Goal: Information Seeking & Learning: Check status

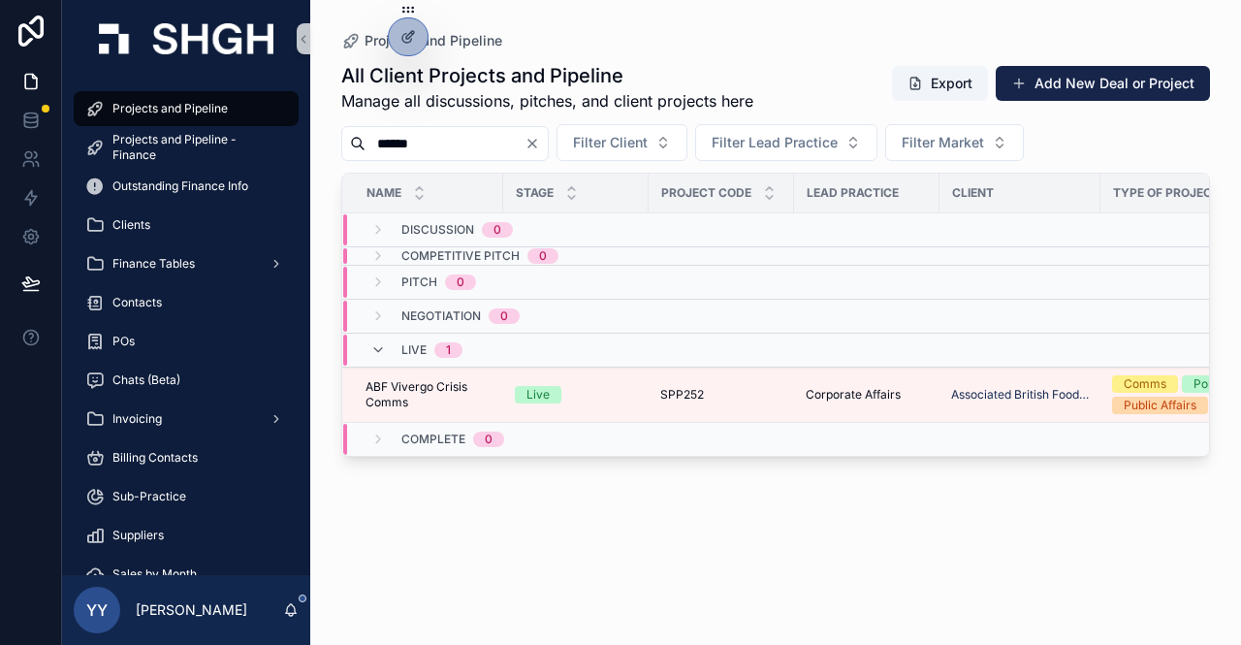
type input "******"
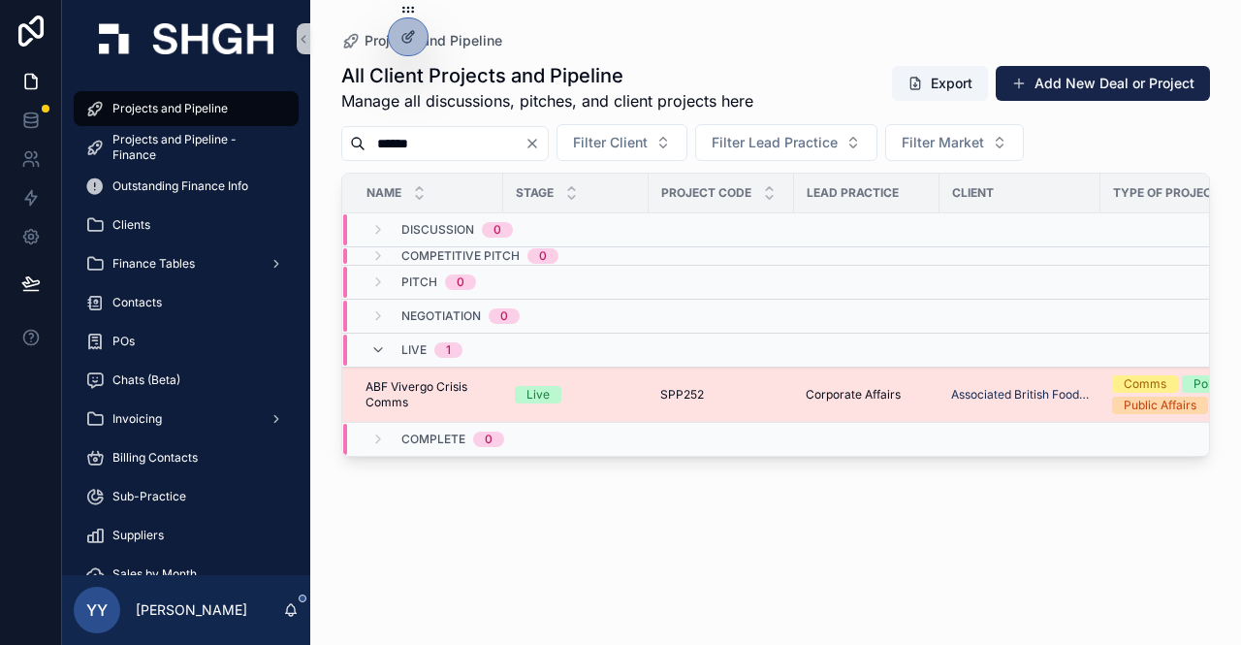
click at [746, 387] on div "SPP252 SPP252" at bounding box center [721, 395] width 122 height 16
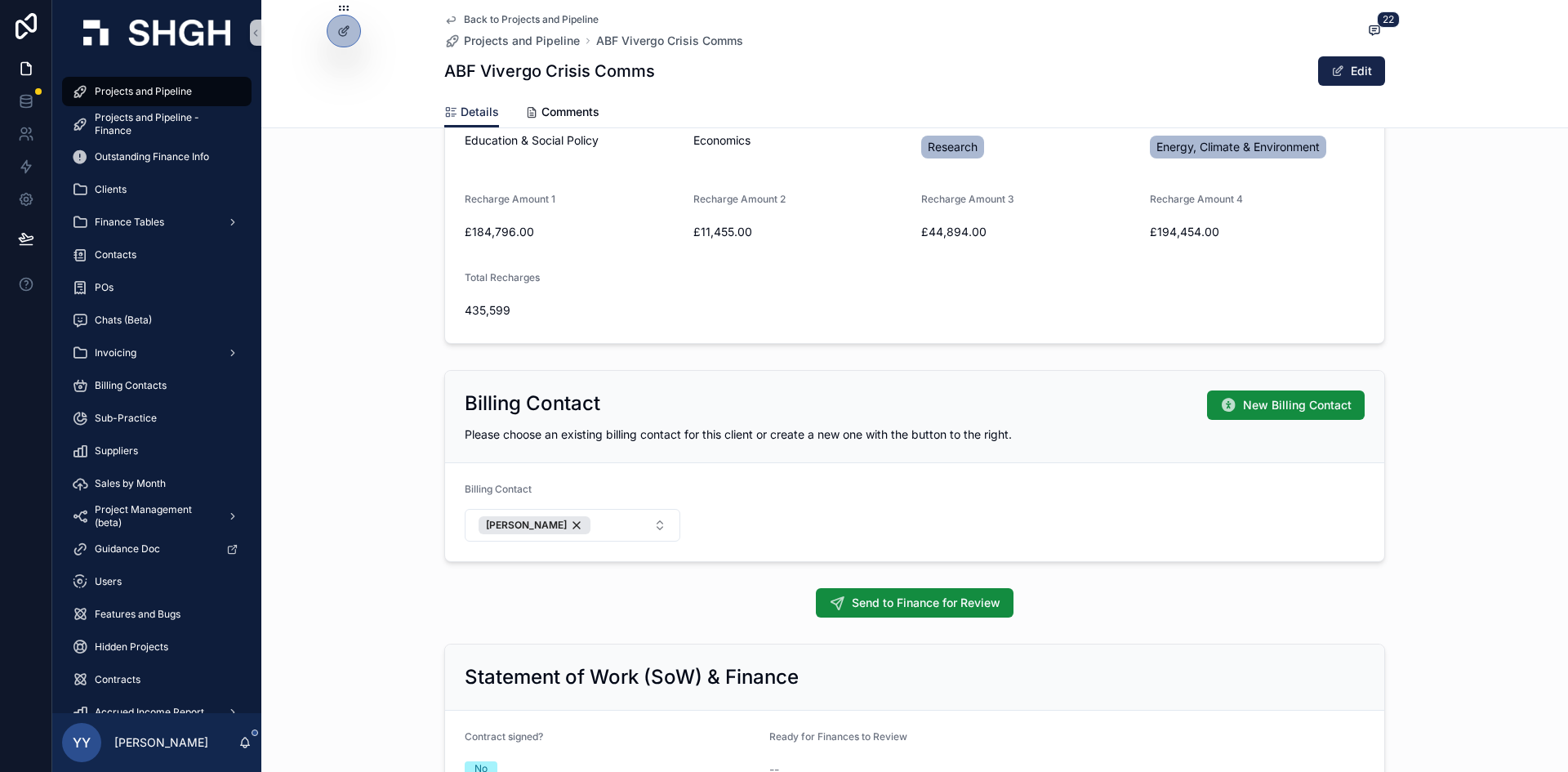
scroll to position [886, 0]
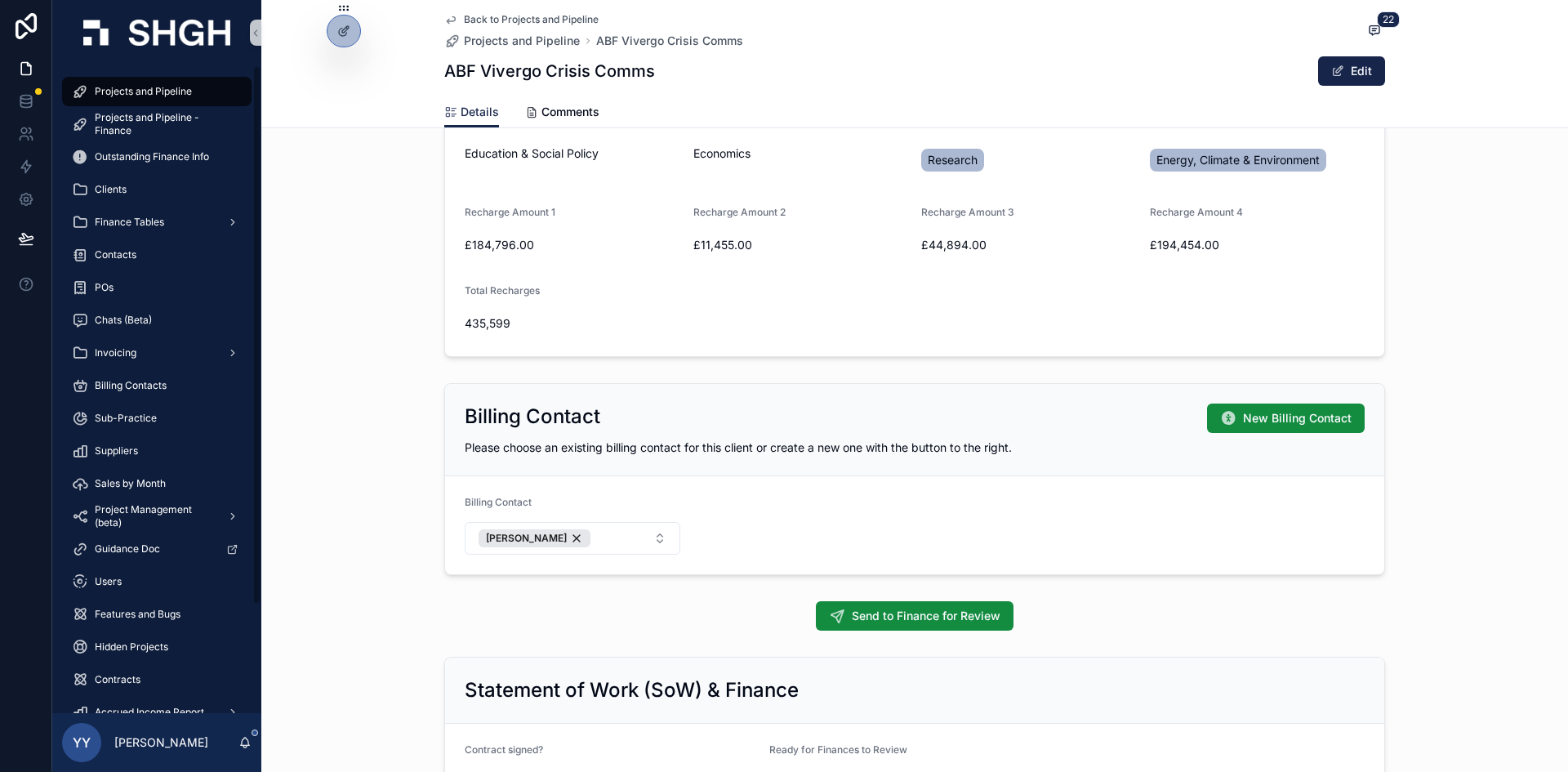
click at [139, 90] on span "Projects and Pipeline" at bounding box center [142, 92] width 97 height 13
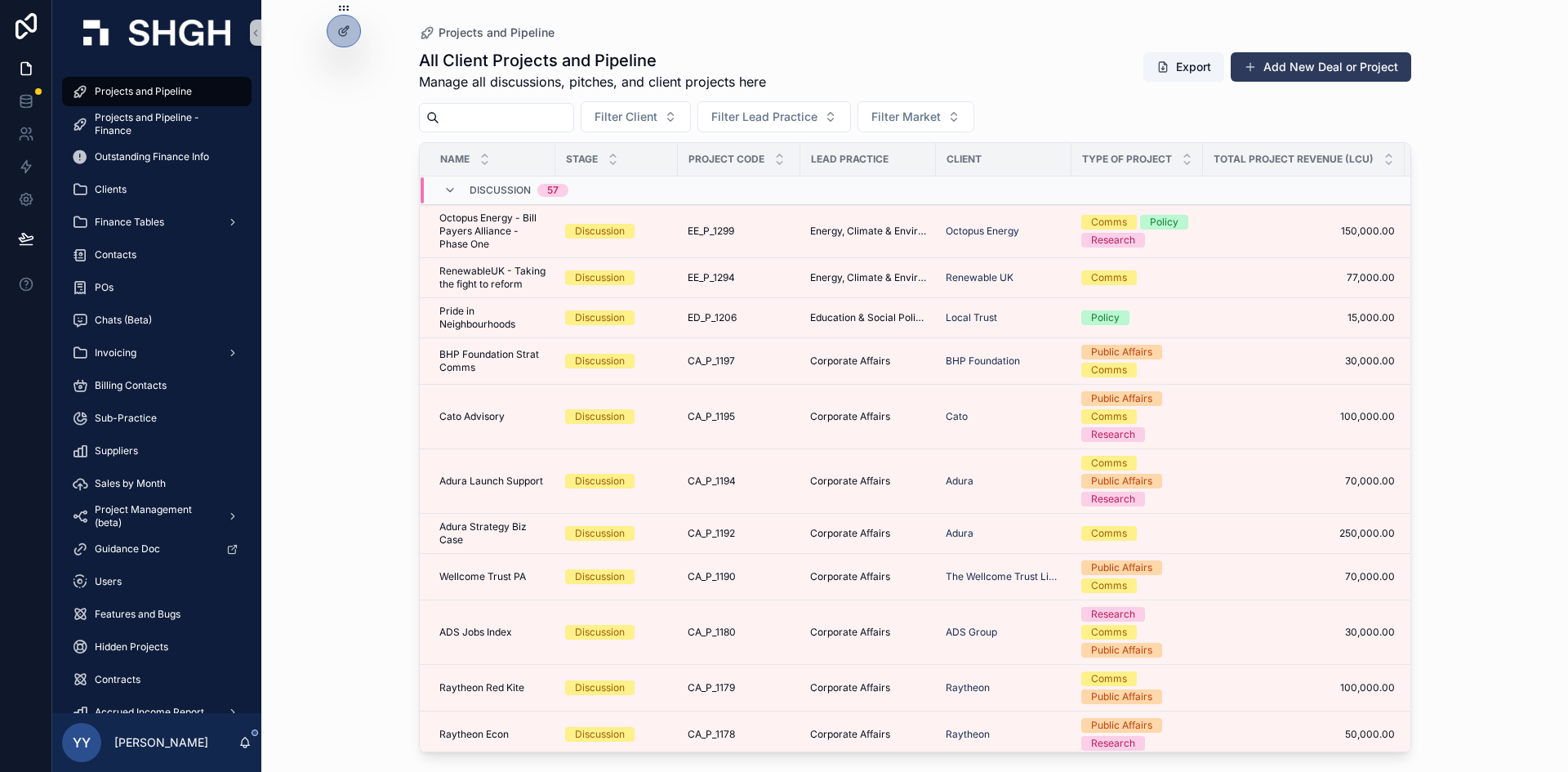
click at [1045, 70] on button "Add New Deal or Project" at bounding box center [1321, 67] width 180 height 29
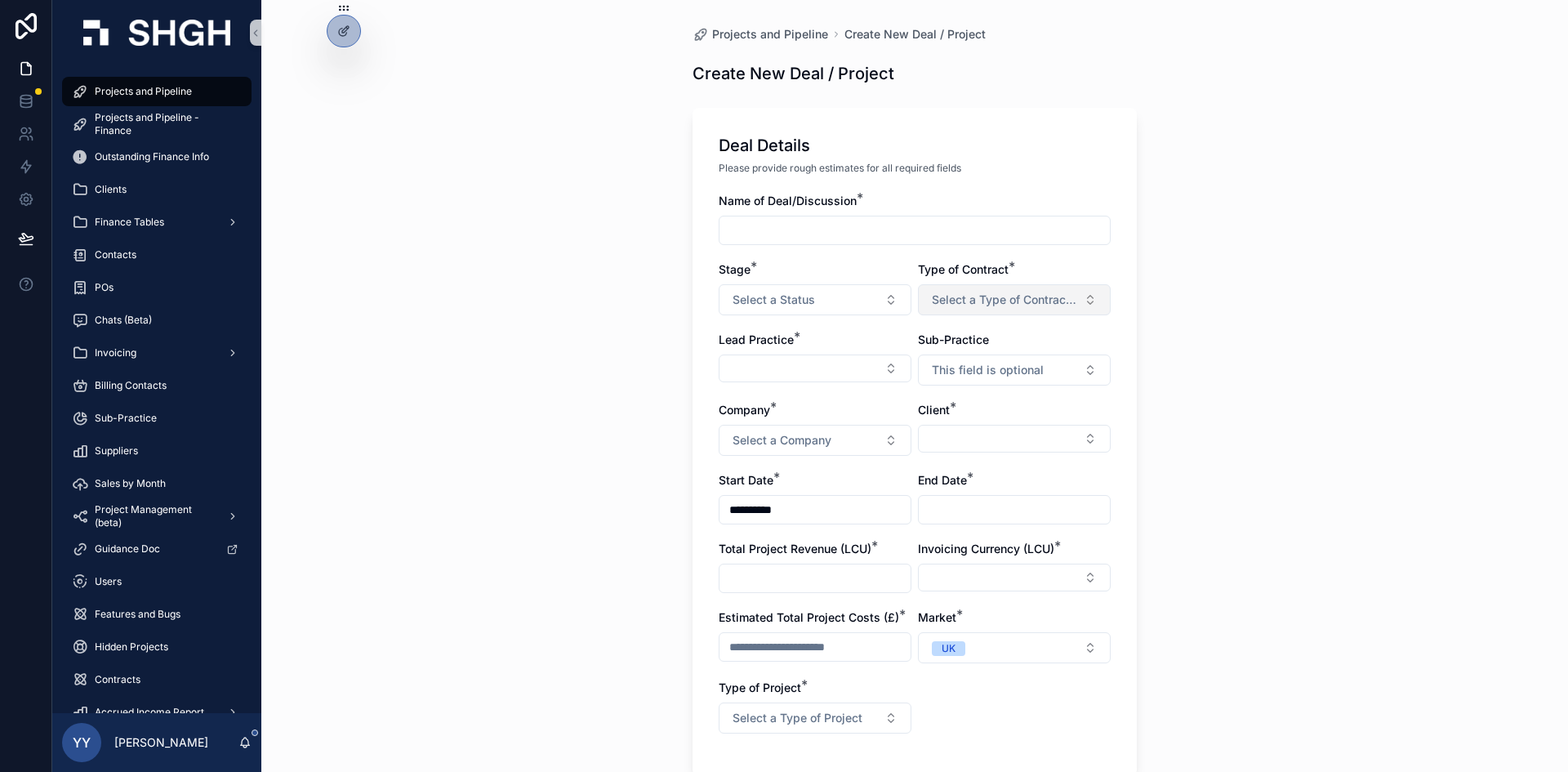
click at [948, 292] on span "Select a Type of Contract (Project / Retainer)" at bounding box center [1004, 299] width 146 height 16
click at [945, 383] on div "[MEDICAL_DATA]" at bounding box center [966, 389] width 80 height 14
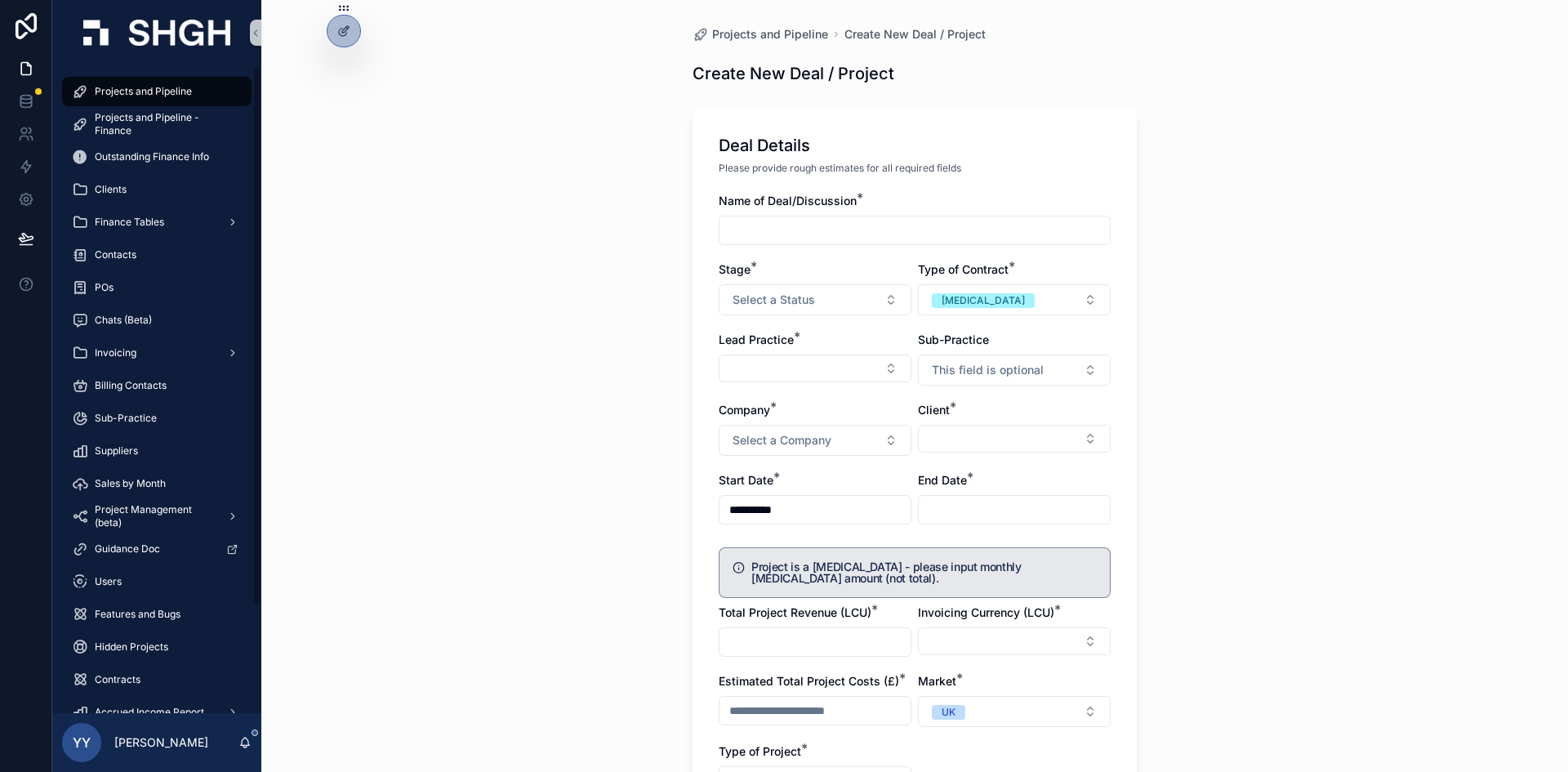
click at [156, 87] on span "Projects and Pipeline" at bounding box center [142, 92] width 97 height 13
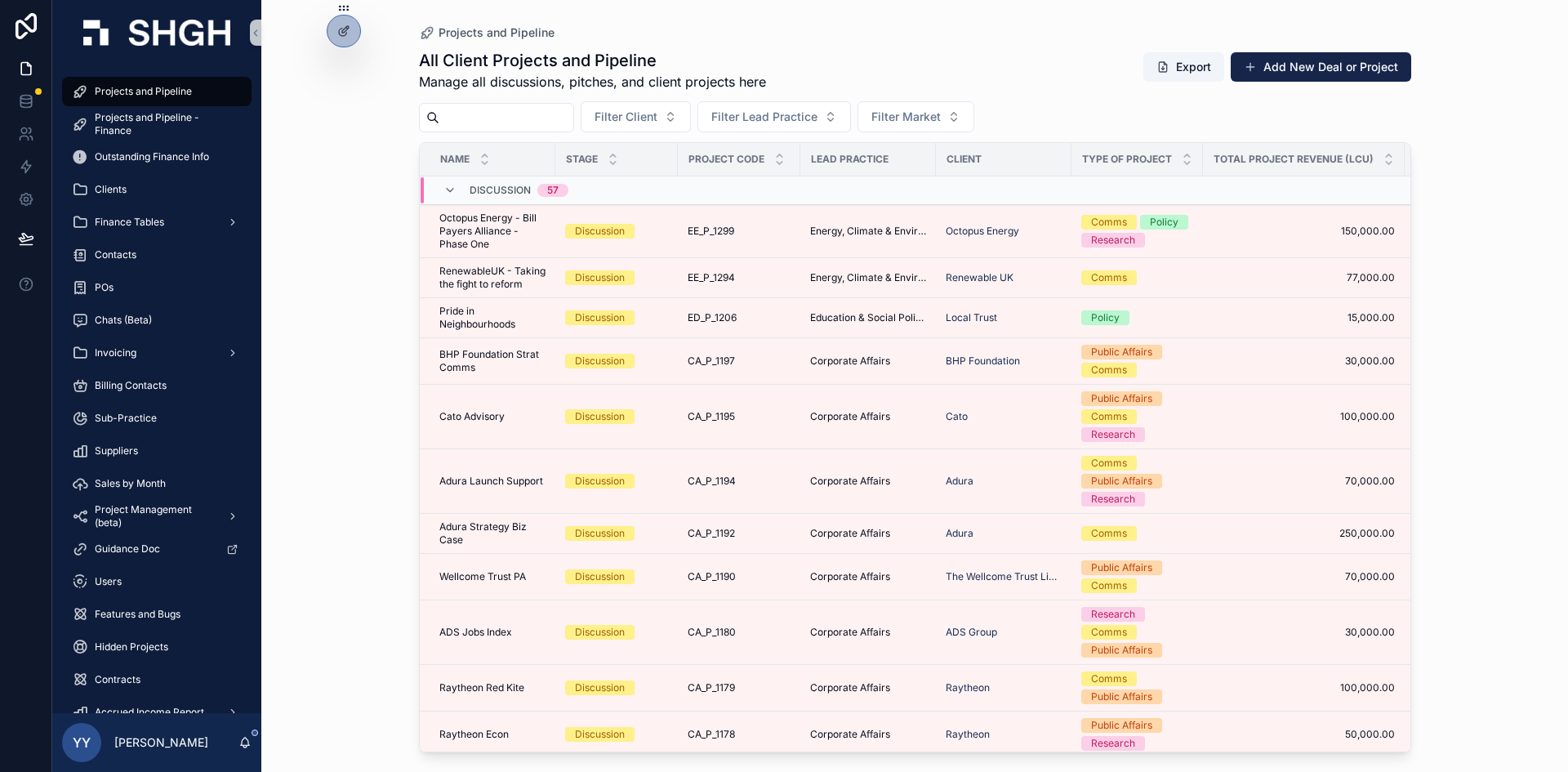
click at [506, 115] on input "scrollable content" at bounding box center [506, 117] width 134 height 23
paste input "*********"
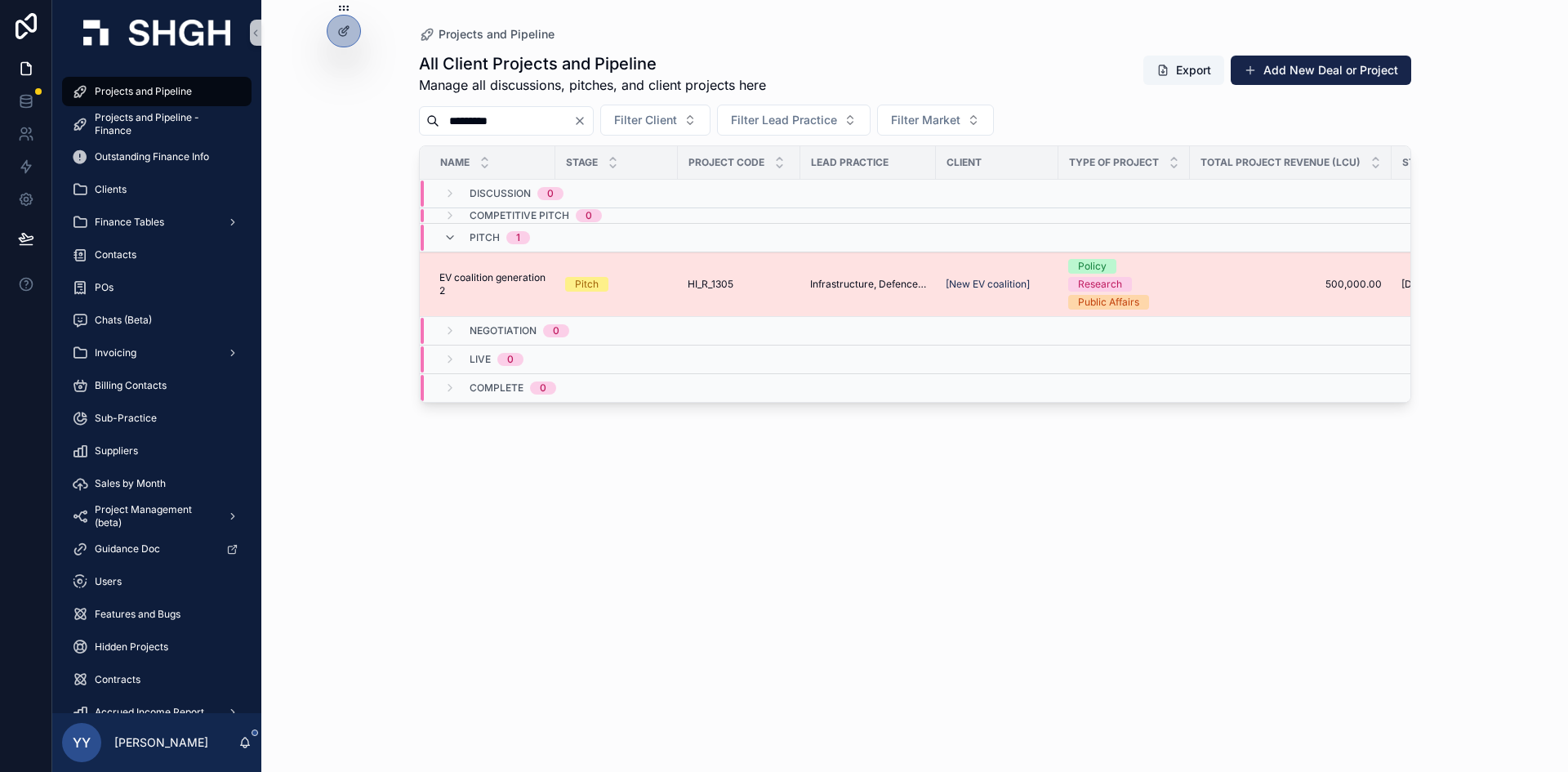
type input "*********"
click at [795, 287] on td "HI_R_1305 HI_R_1305" at bounding box center [739, 285] width 122 height 65
click at [747, 267] on td "HI_R_1305 HI_R_1305" at bounding box center [739, 285] width 122 height 65
click at [740, 280] on div "HI_R_1305 HI_R_1305" at bounding box center [739, 285] width 103 height 13
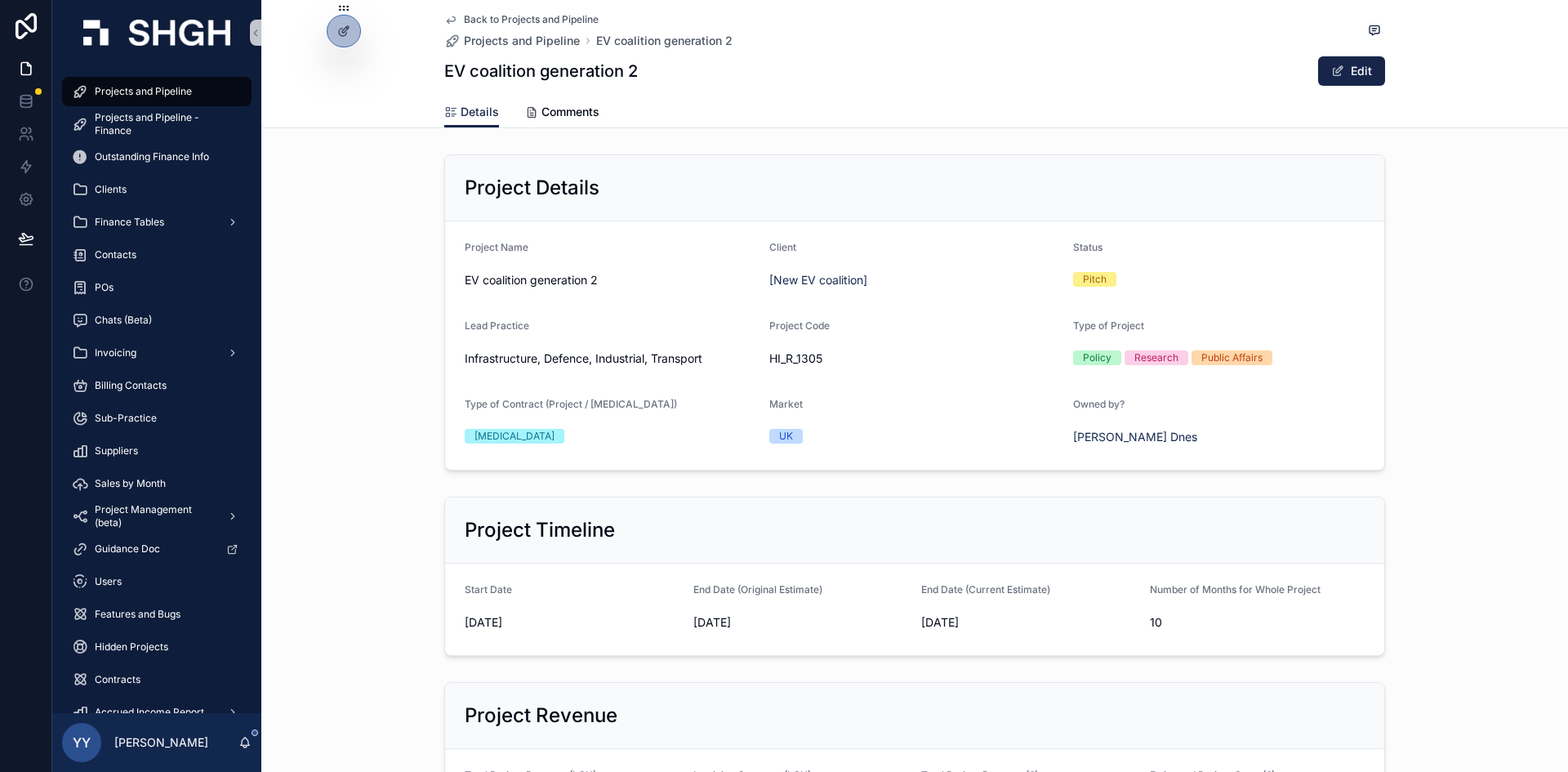
click at [1045, 501] on div "Project Timeline Start Date [DATE] End Date (Original Estimate) [DATE] End Date…" at bounding box center [914, 576] width 1307 height 173
click at [147, 125] on span "Projects and Pipeline - Finance" at bounding box center [164, 124] width 141 height 26
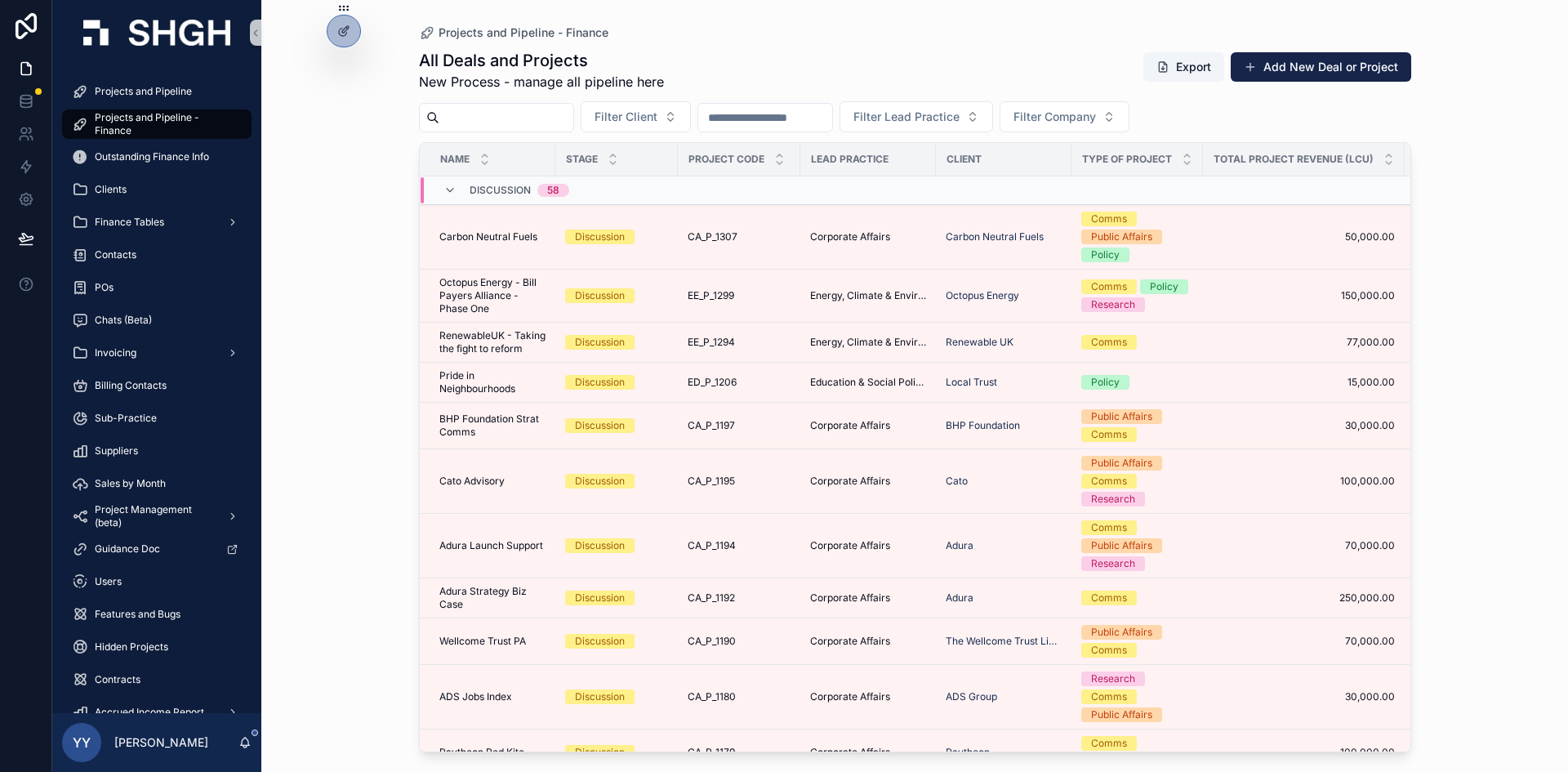
click at [555, 126] on input "scrollable content" at bounding box center [506, 117] width 134 height 23
paste input "*********"
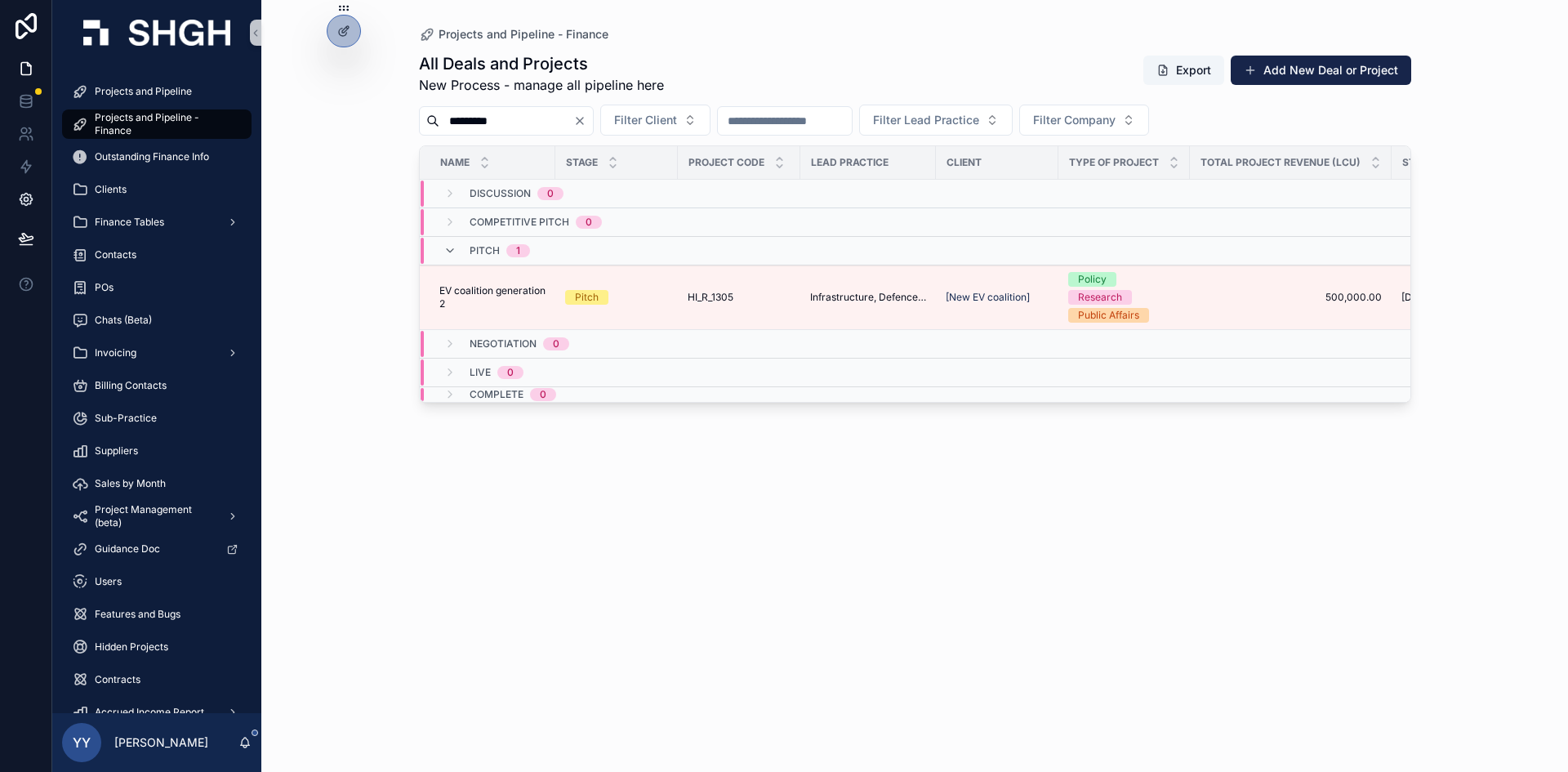
type input "*********"
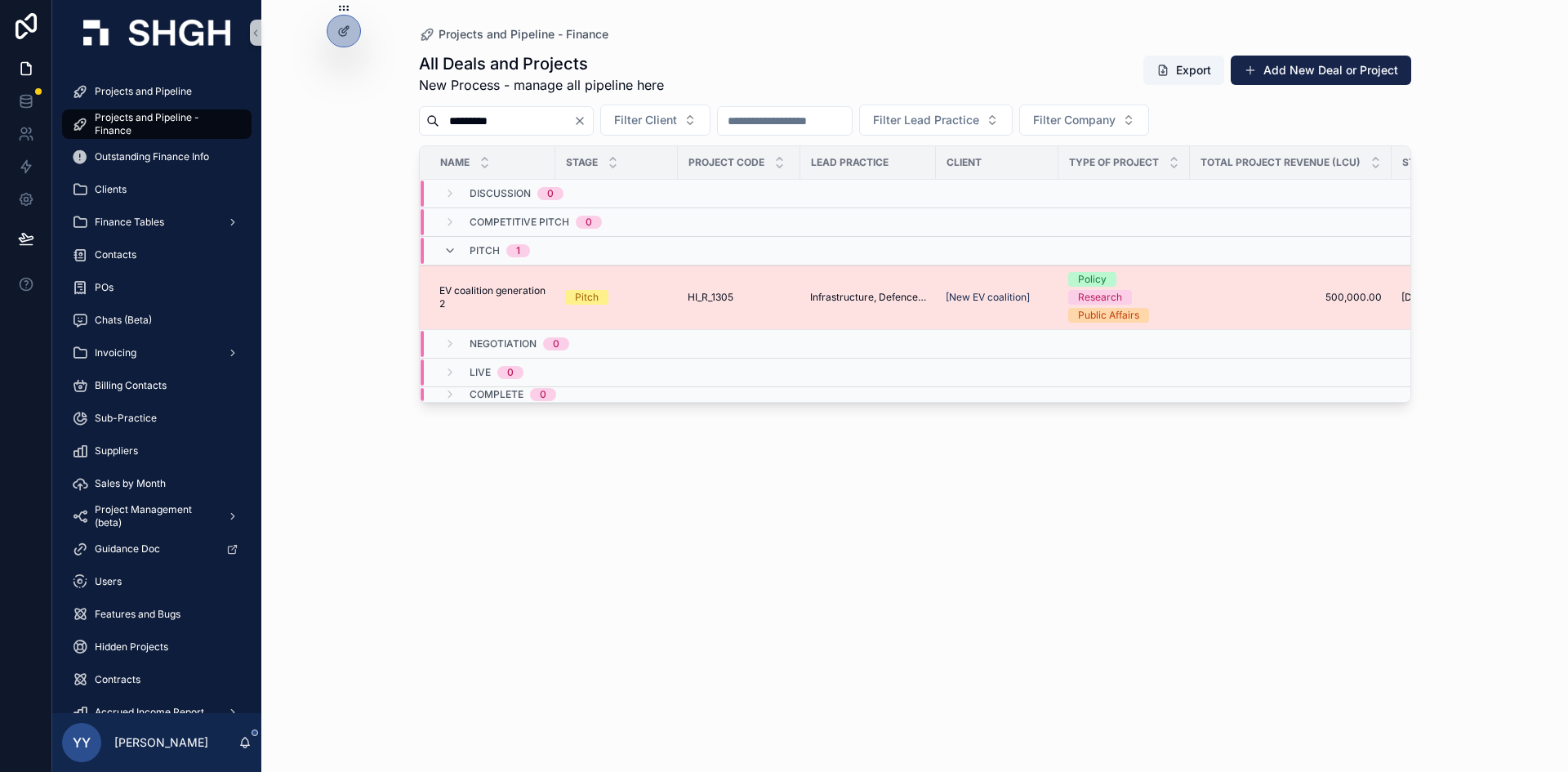
click at [664, 297] on div "Pitch" at bounding box center [617, 297] width 103 height 14
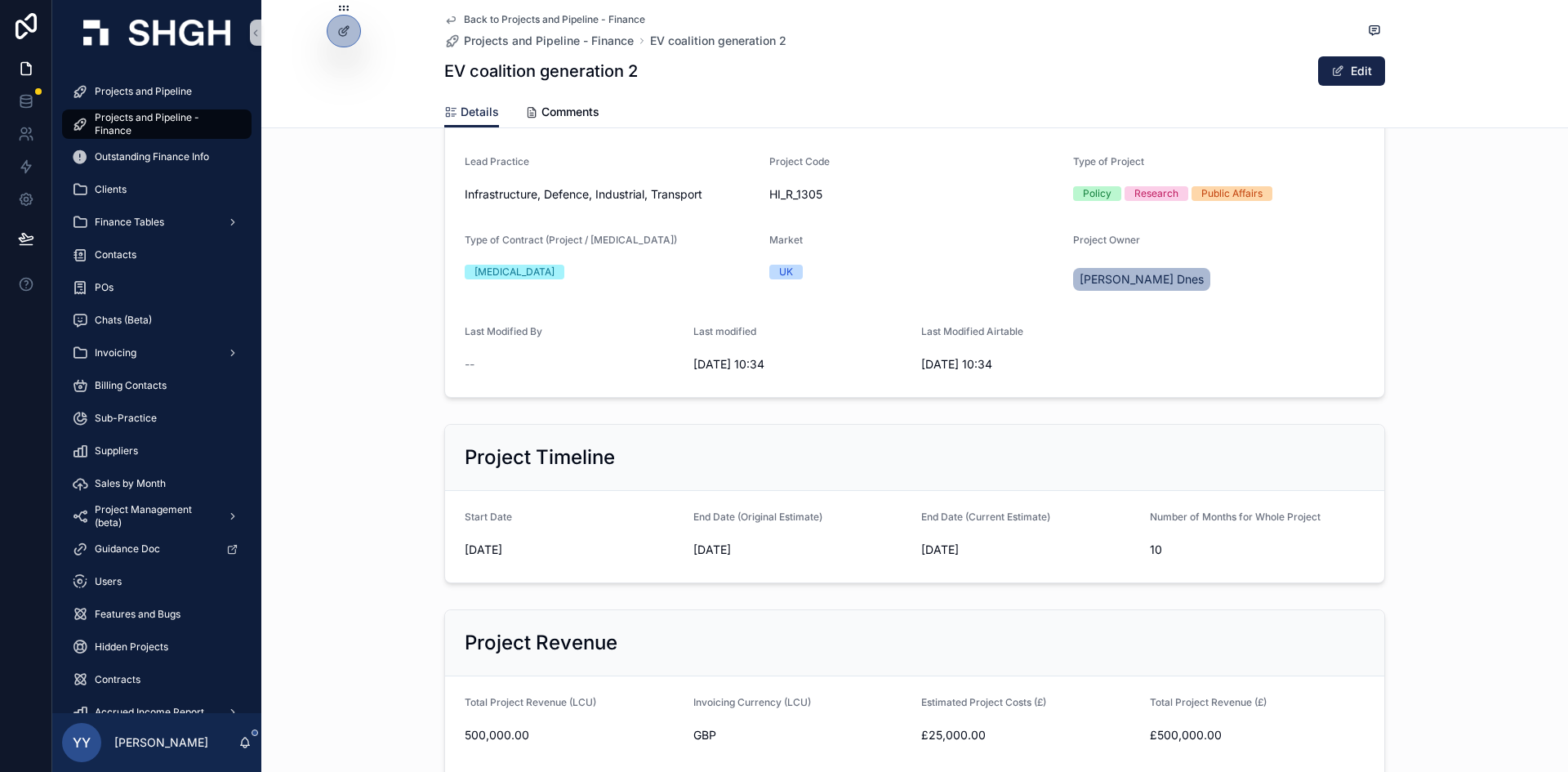
scroll to position [164, 0]
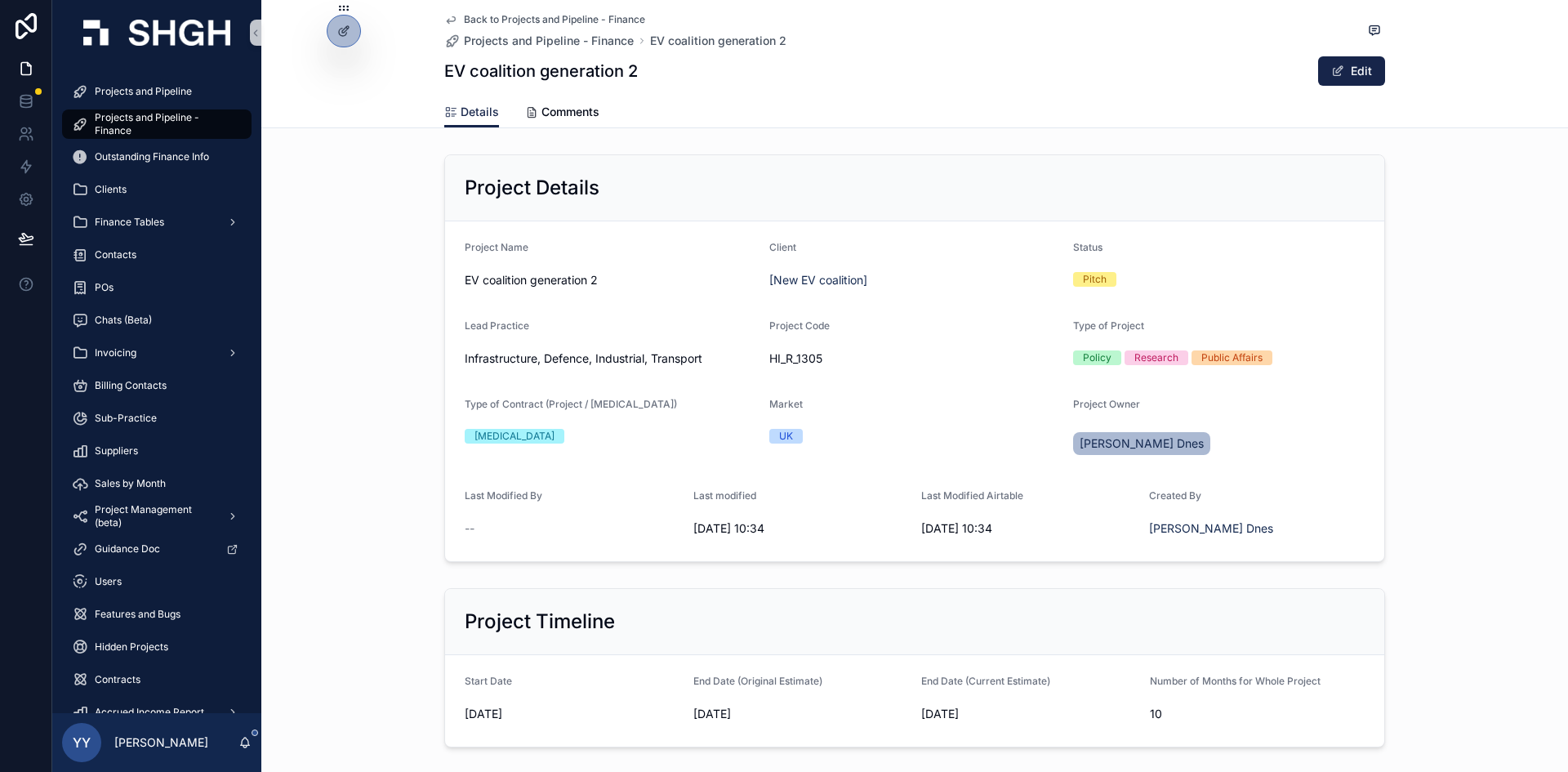
click at [160, 133] on span "Projects and Pipeline - Finance" at bounding box center [164, 124] width 141 height 26
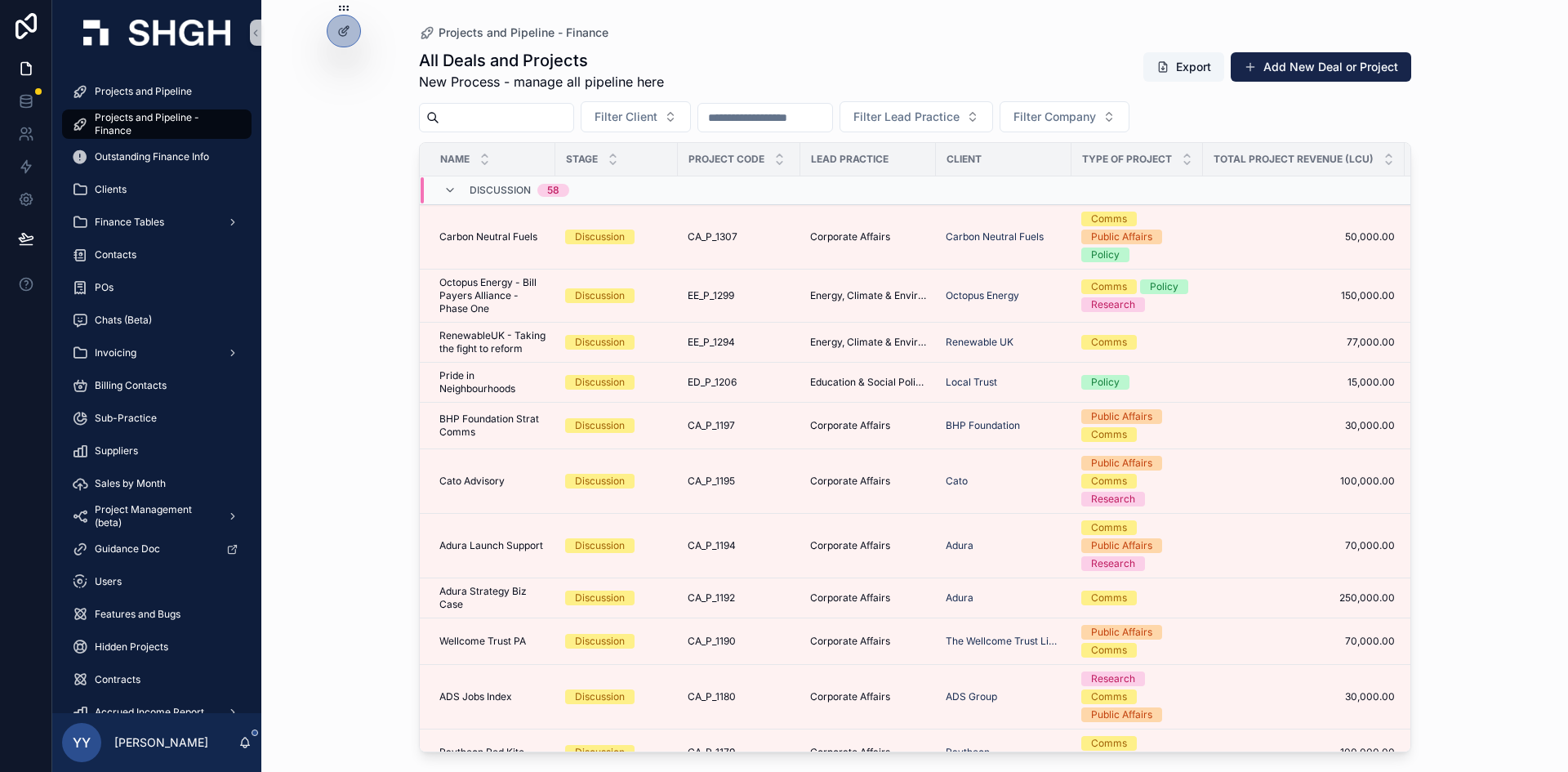
click at [557, 121] on input "scrollable content" at bounding box center [506, 117] width 134 height 23
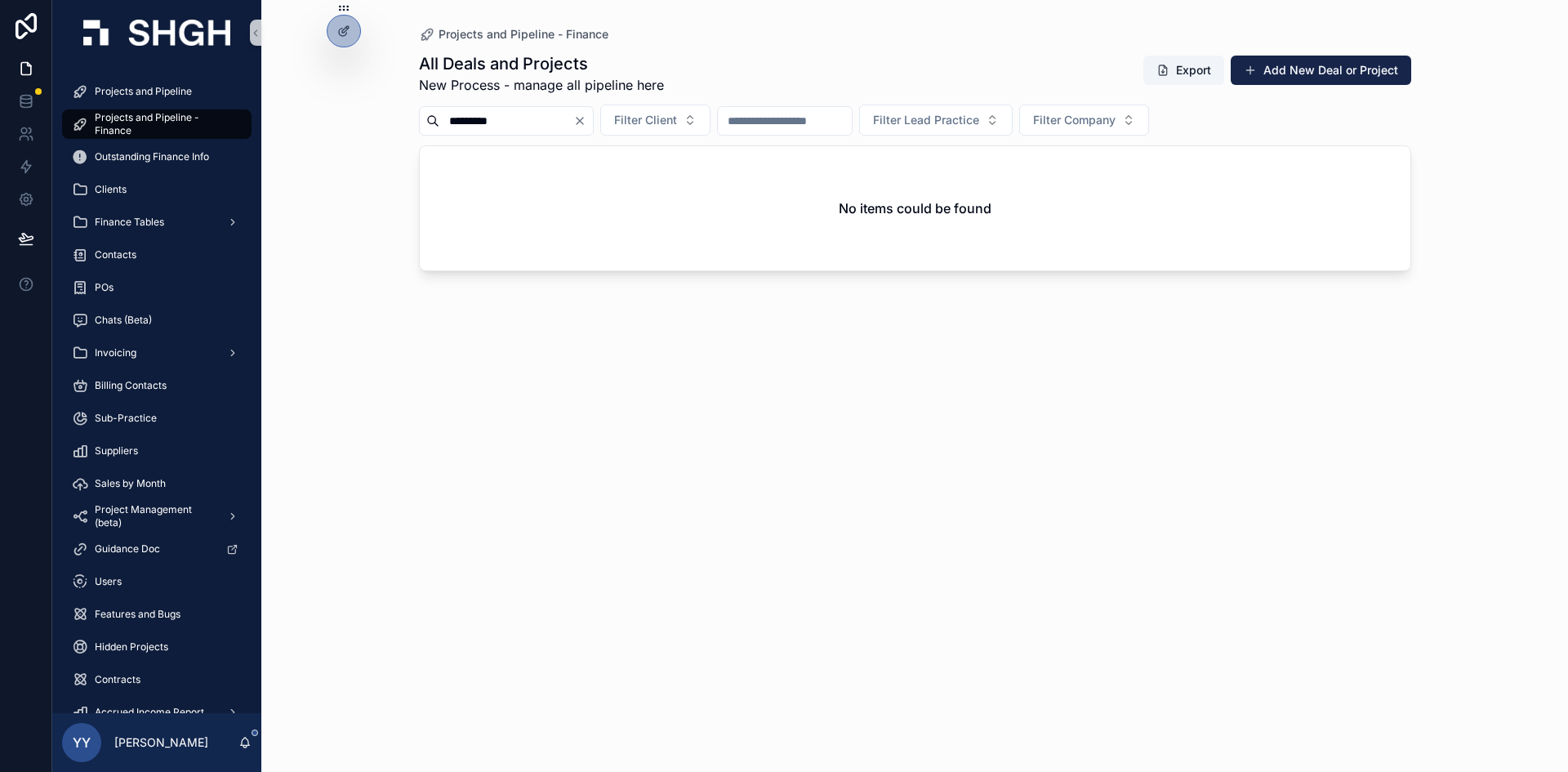
drag, startPoint x: 502, startPoint y: 127, endPoint x: 482, endPoint y: 133, distance: 20.9
click at [482, 133] on div "*********" at bounding box center [506, 121] width 174 height 29
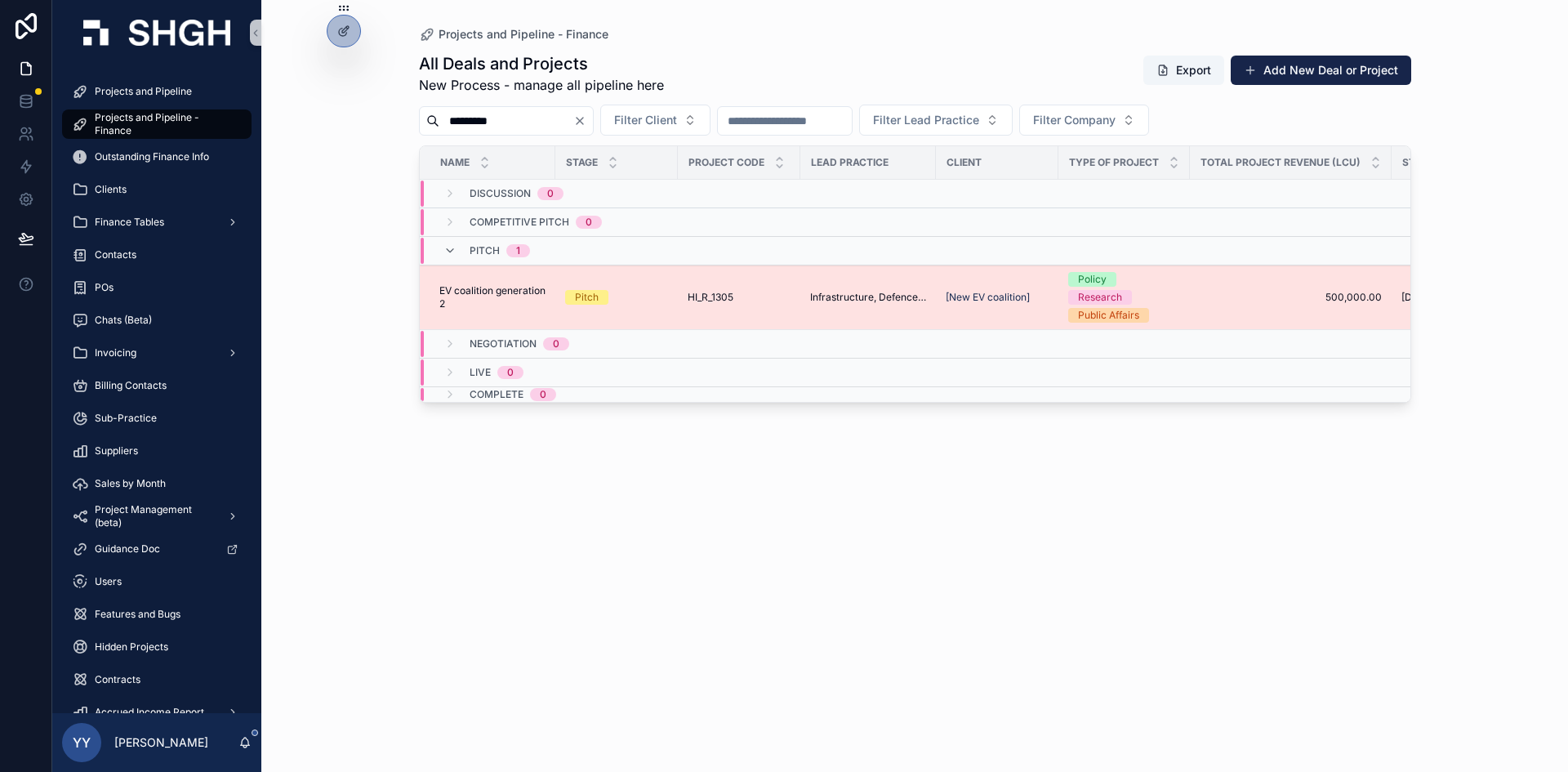
type input "*********"
click at [792, 291] on td "HI_R_1305 HI_R_1305" at bounding box center [739, 298] width 122 height 65
click at [773, 307] on td "HI_R_1305 HI_R_1305" at bounding box center [739, 298] width 122 height 65
click at [773, 298] on div "HI_R_1305 HI_R_1305" at bounding box center [739, 298] width 103 height 13
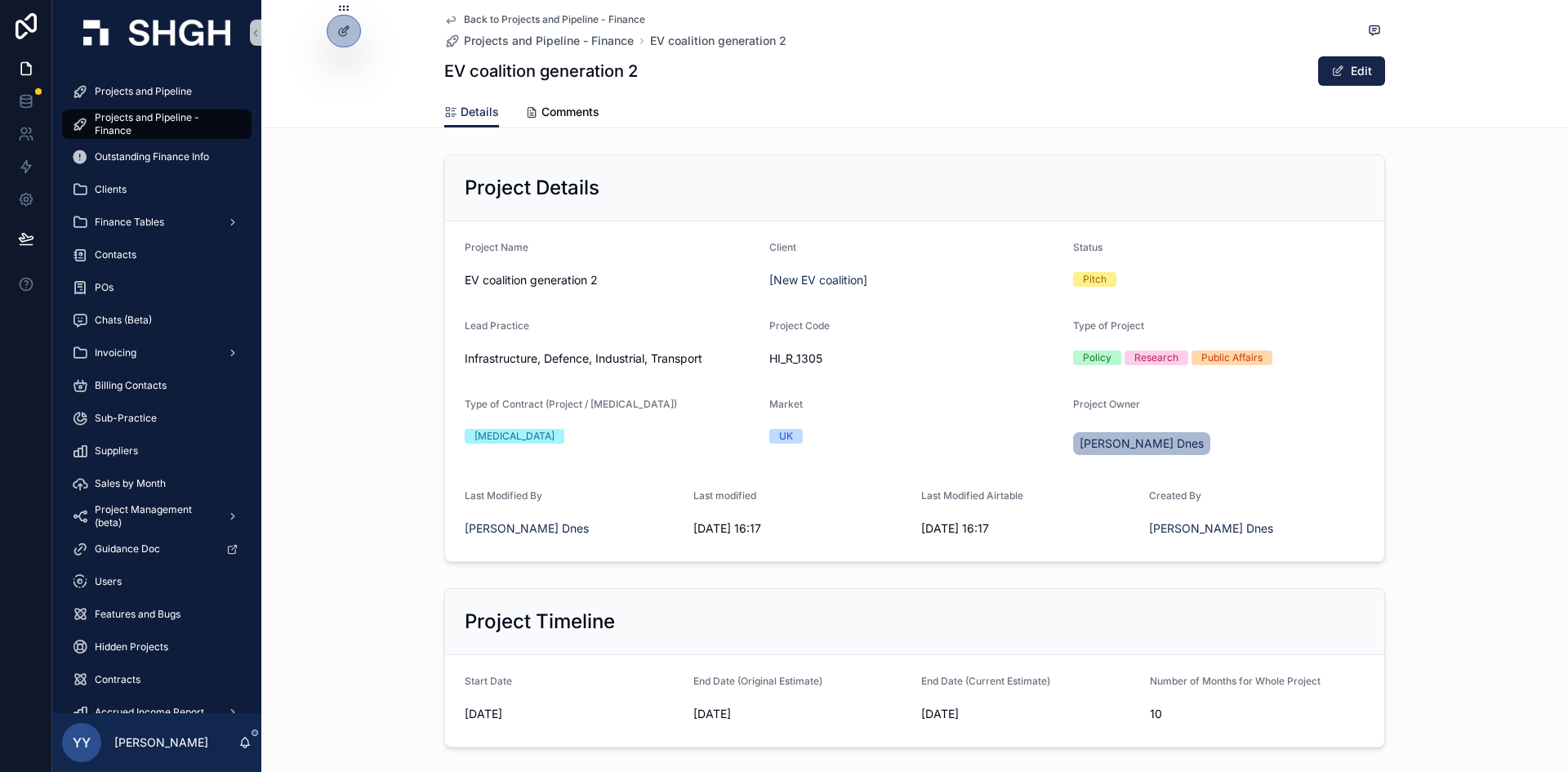
click at [1512, 618] on div "Project Timeline Start Date [DATE] End Date (Original Estimate) [DATE] End Date…" at bounding box center [914, 667] width 1307 height 173
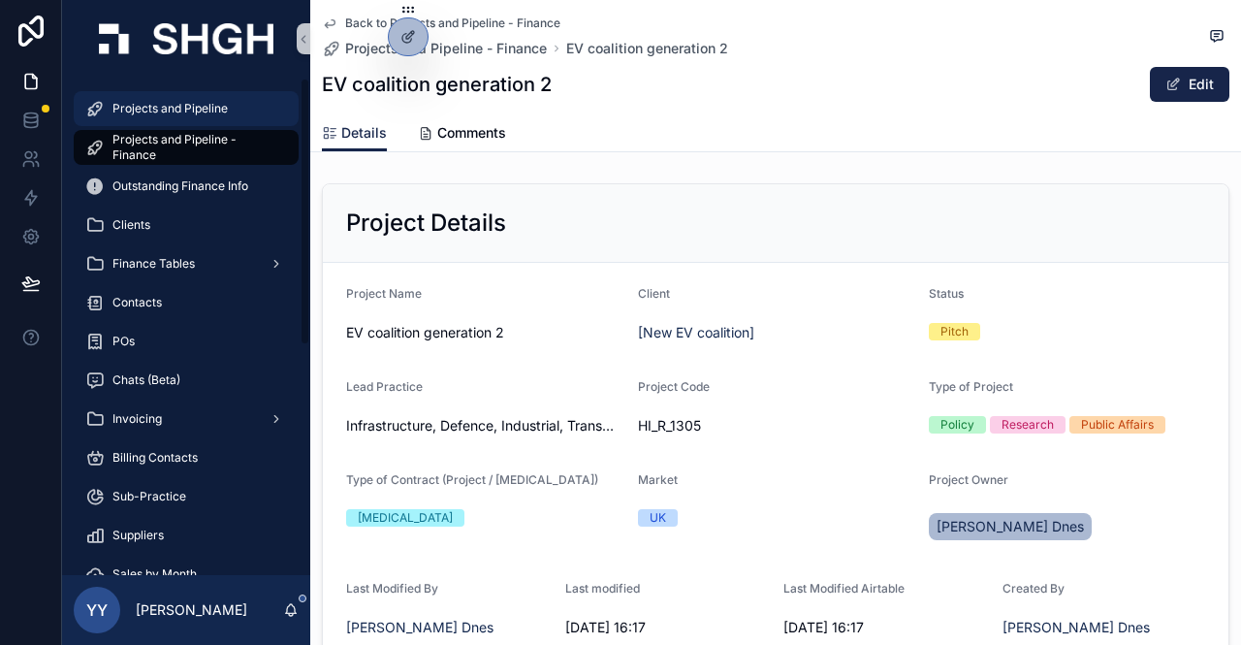
drag, startPoint x: 123, startPoint y: 106, endPoint x: 176, endPoint y: 150, distance: 69.5
click at [123, 106] on span "Projects and Pipeline" at bounding box center [169, 109] width 115 height 16
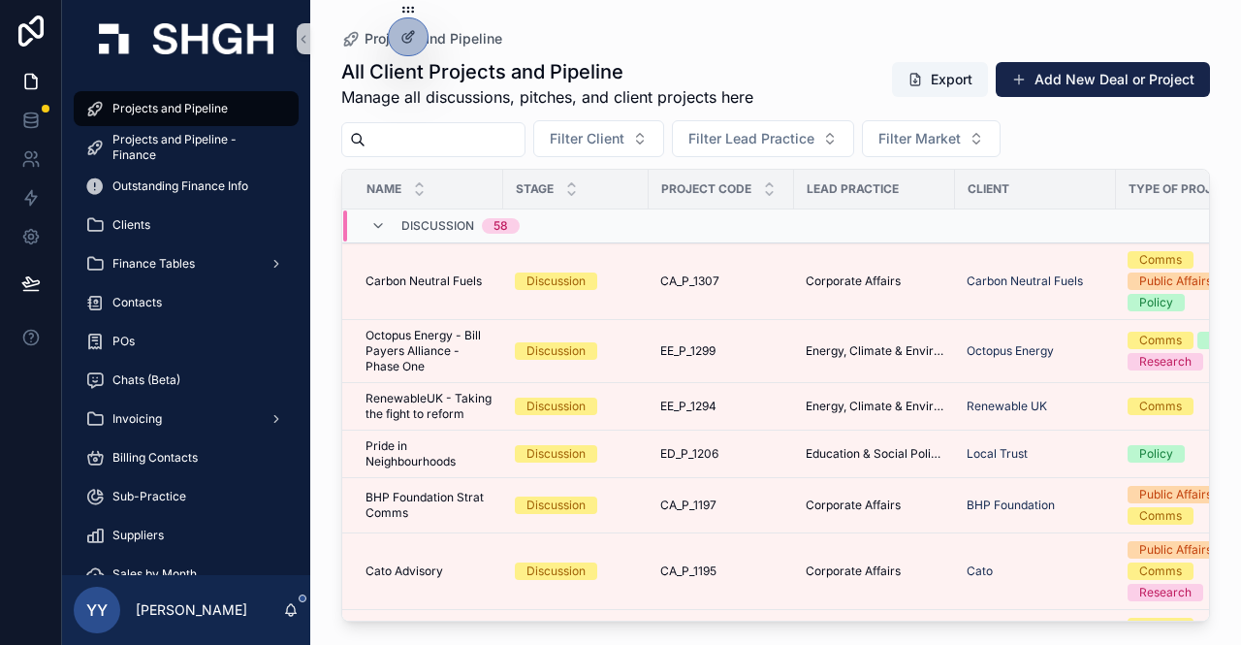
click at [477, 142] on input "scrollable content" at bounding box center [444, 139] width 159 height 27
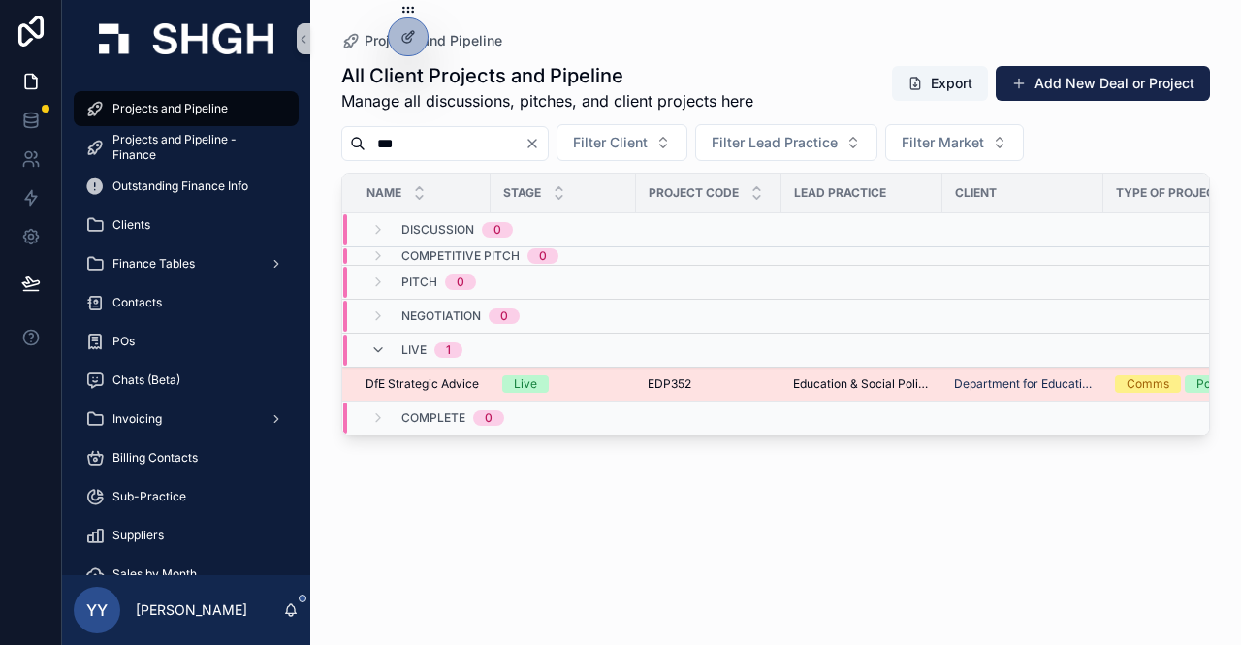
type input "***"
click at [573, 387] on div "Live" at bounding box center [563, 383] width 122 height 17
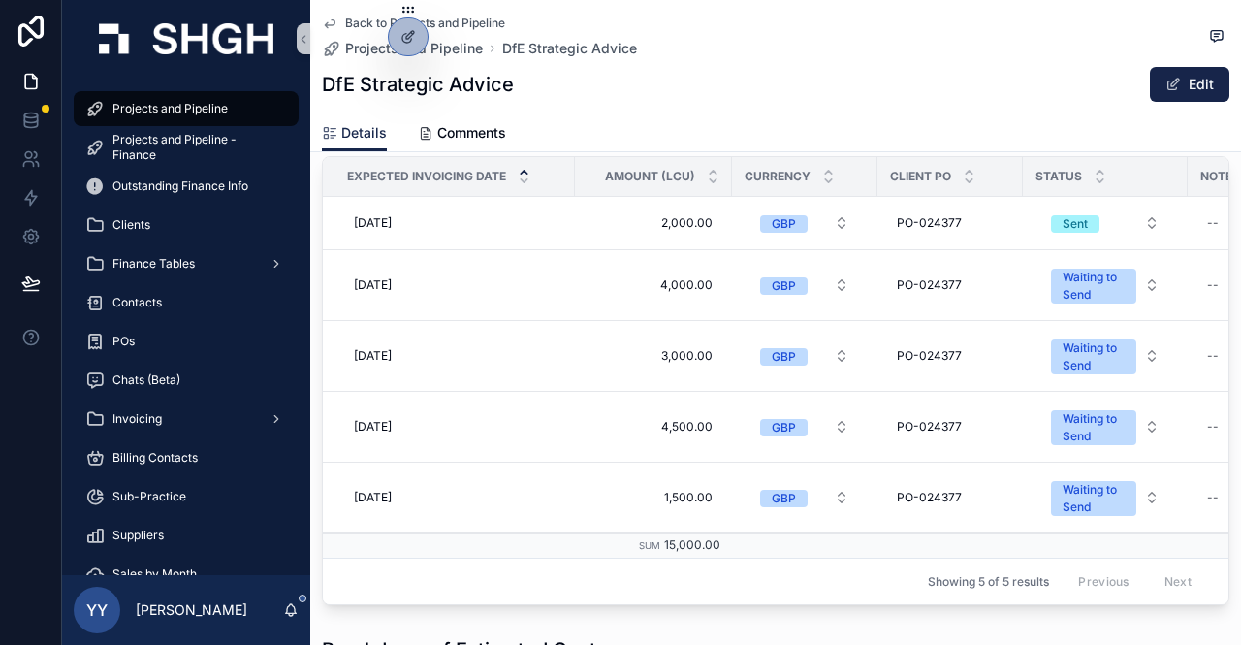
scroll to position [2811, 0]
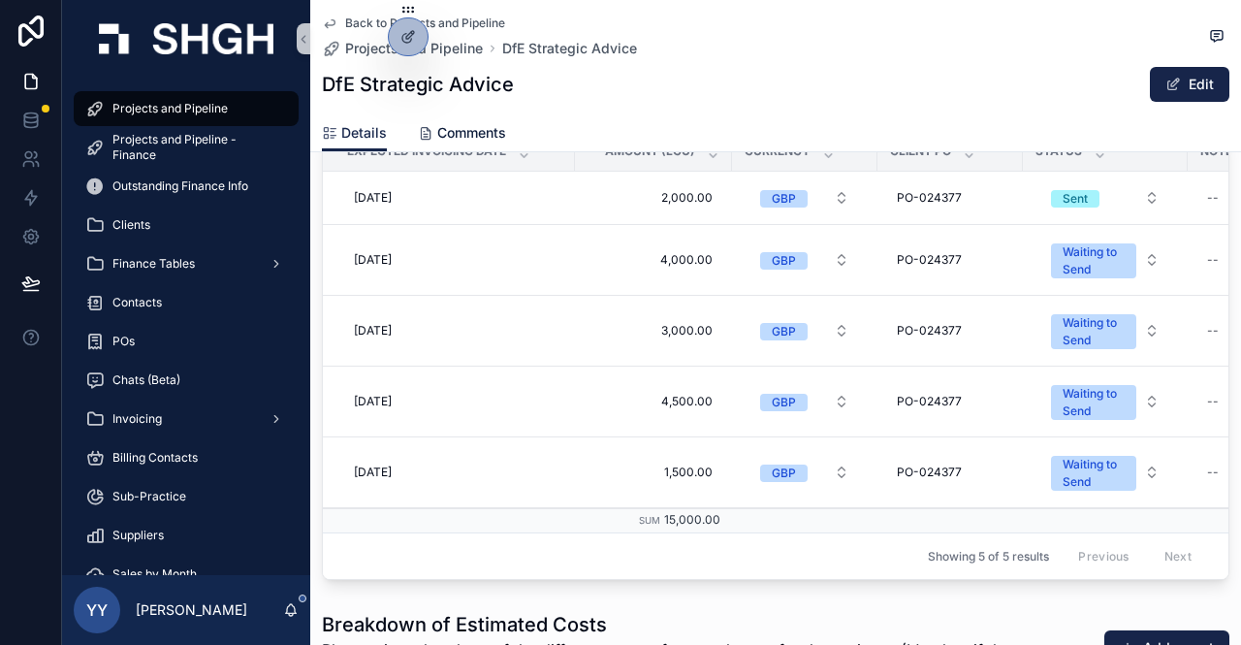
click at [505, 132] on span "Comments" at bounding box center [471, 132] width 69 height 19
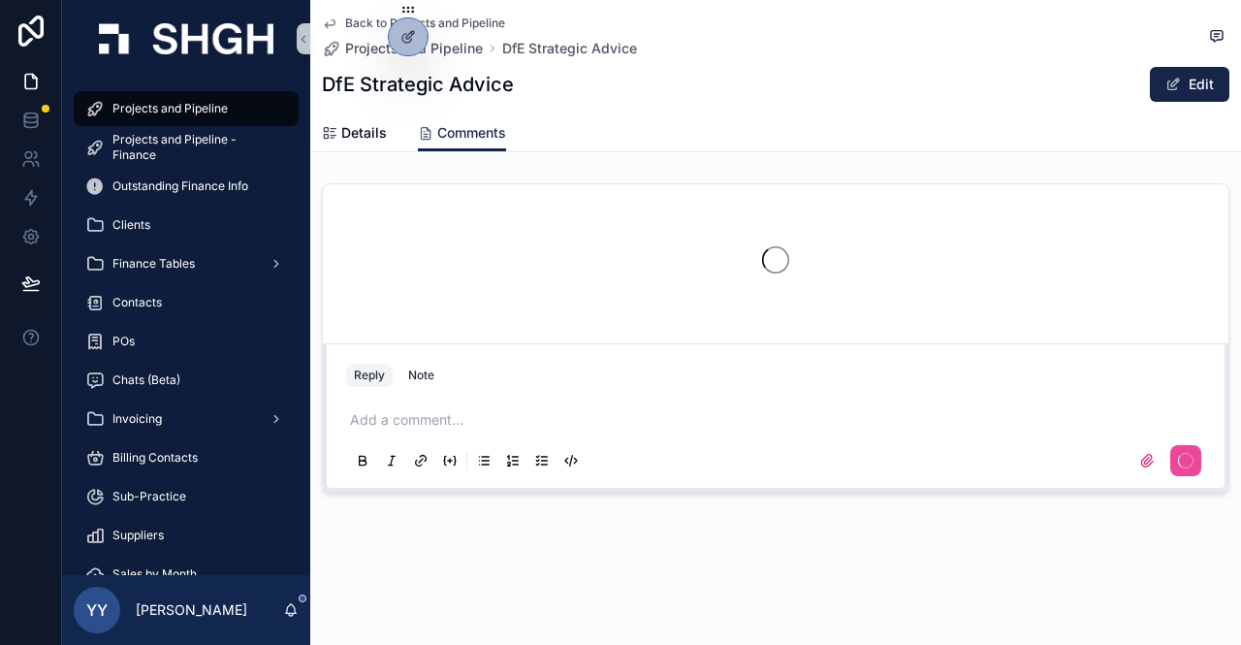
click at [428, 406] on div "Add a comment..." at bounding box center [775, 438] width 859 height 81
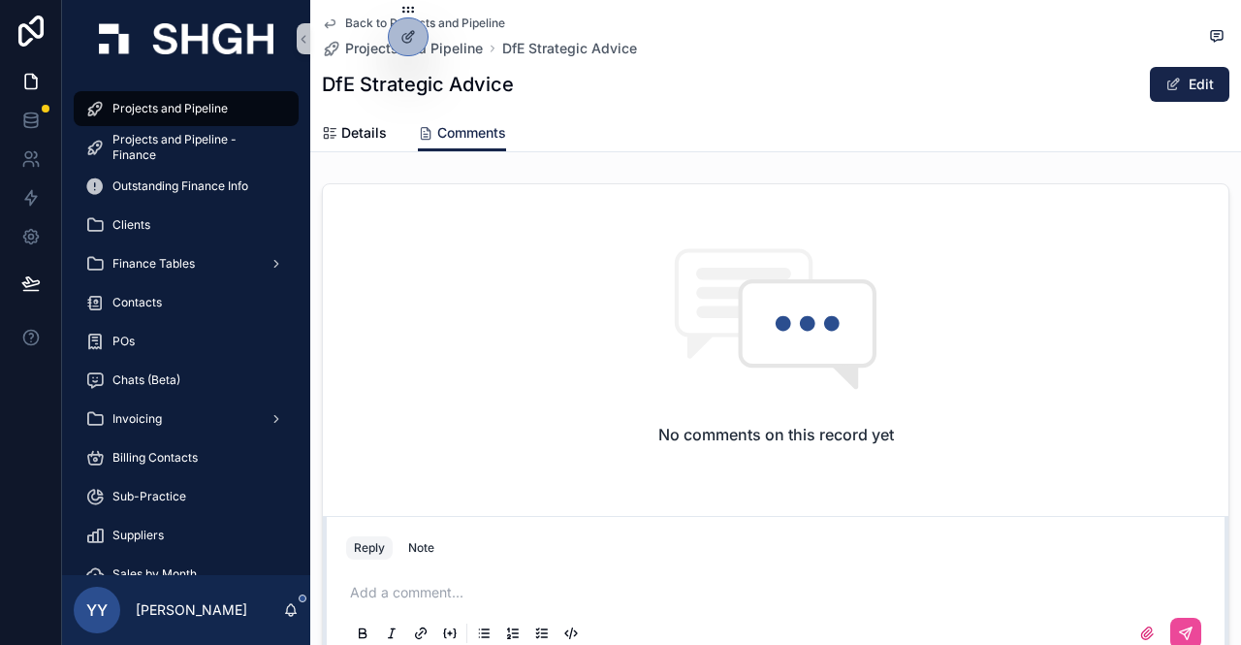
click at [438, 590] on p "scrollable content" at bounding box center [779, 592] width 859 height 19
click at [1185, 629] on icon "scrollable content" at bounding box center [1188, 630] width 7 height 7
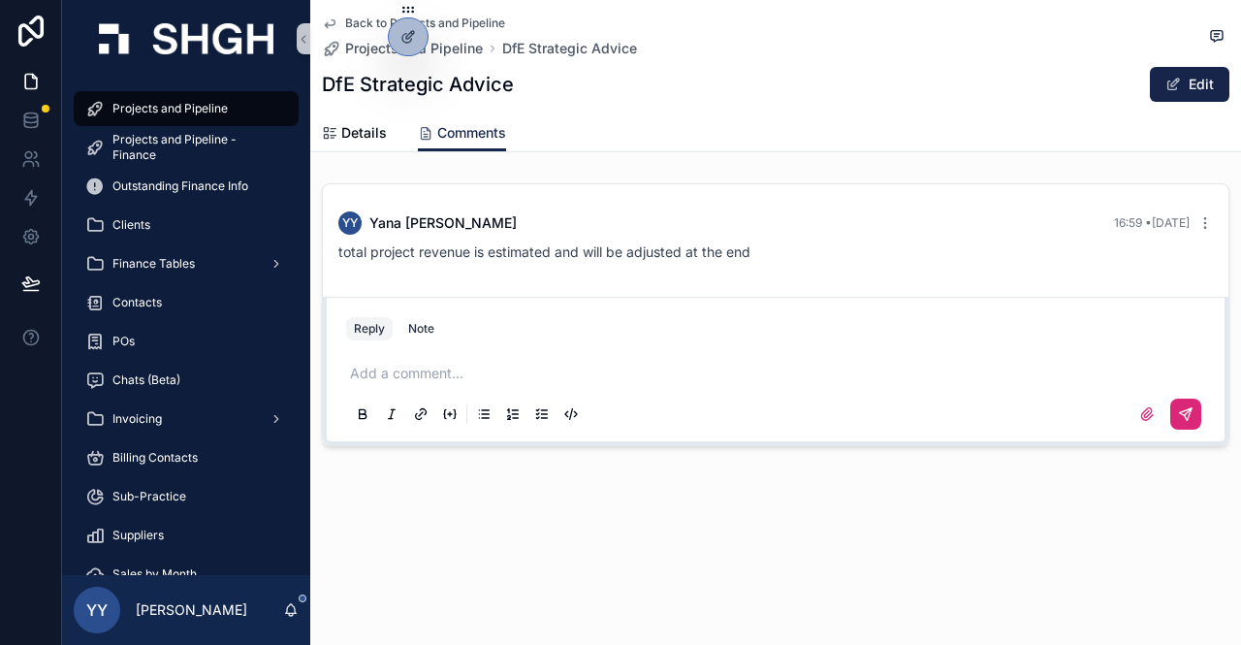
click at [474, 280] on div "YY [PERSON_NAME] 16:59 • [DATE] total project revenue is estimated and will be …" at bounding box center [775, 236] width 905 height 105
click at [346, 125] on span "Details" at bounding box center [364, 132] width 46 height 19
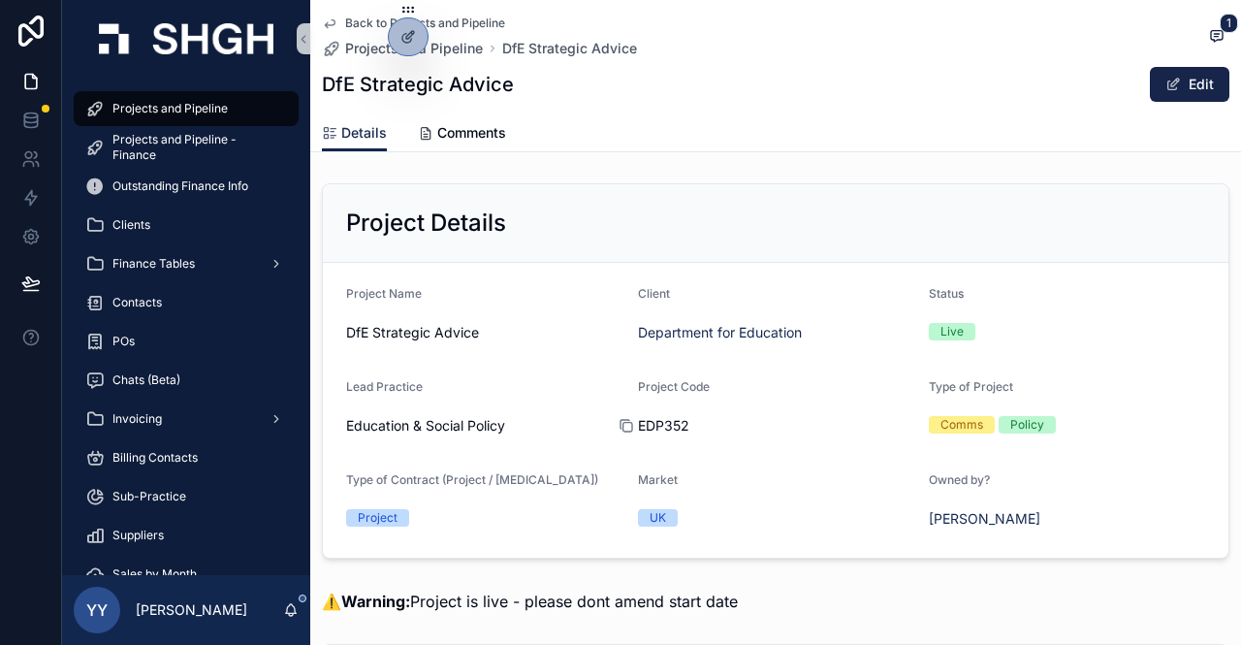
click at [622, 423] on icon "scrollable content" at bounding box center [626, 427] width 9 height 9
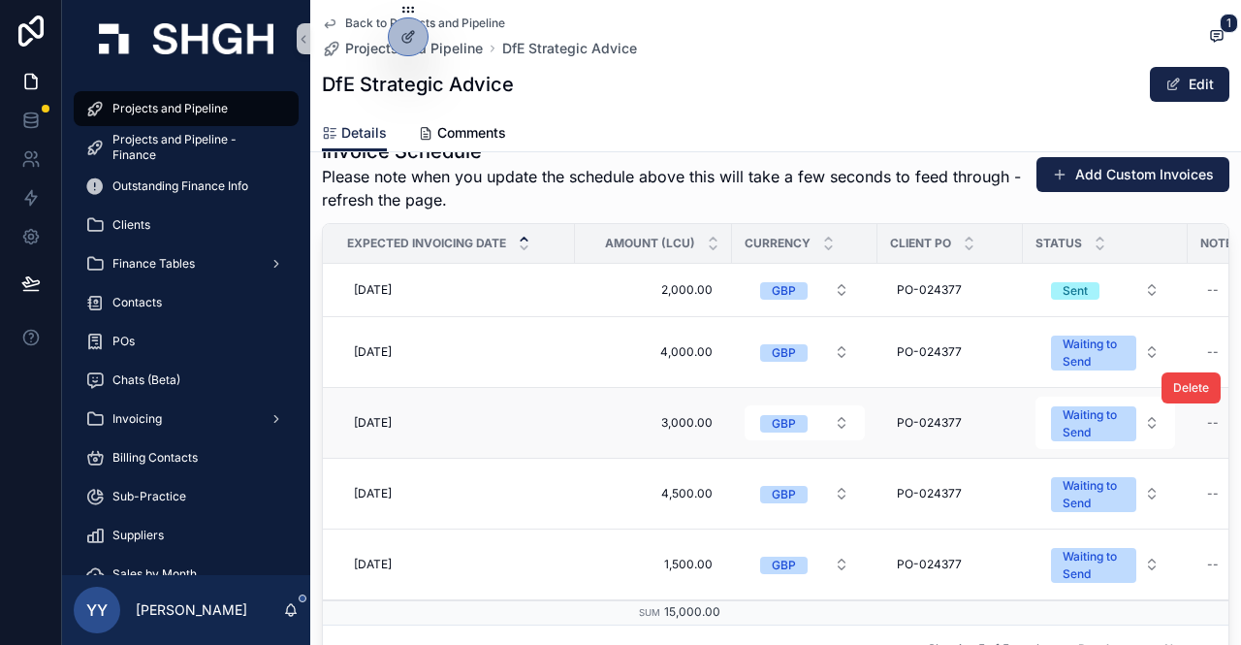
scroll to position [2714, 0]
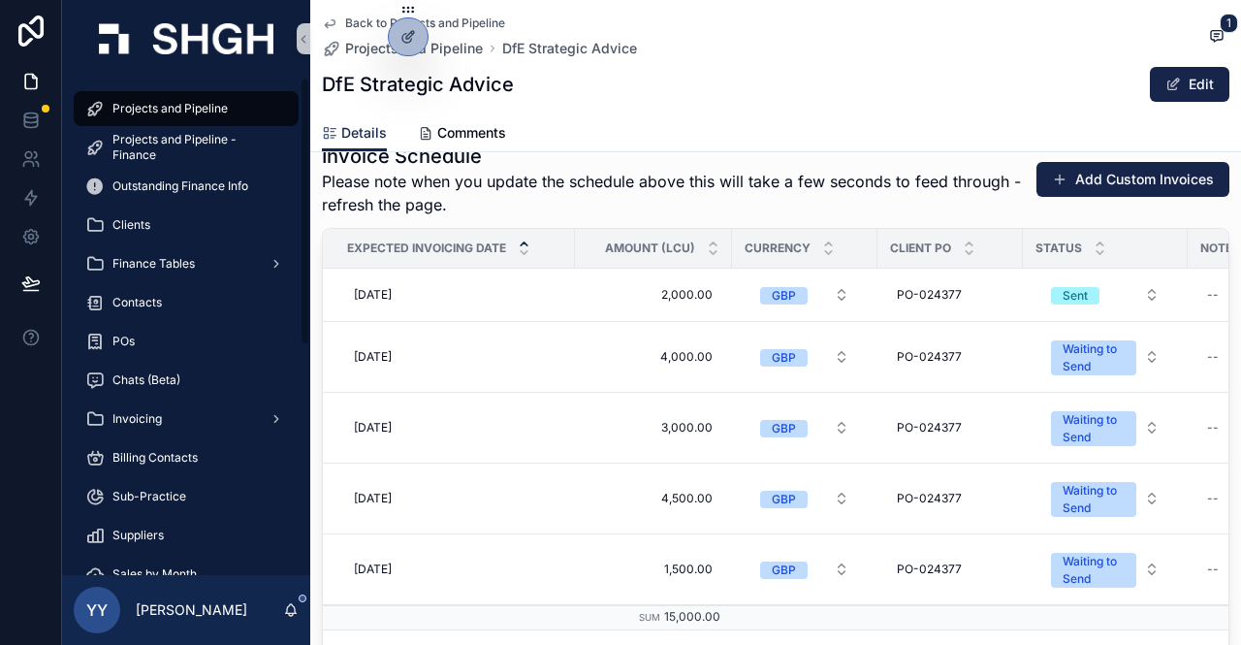
click at [124, 101] on span "Projects and Pipeline" at bounding box center [169, 109] width 115 height 16
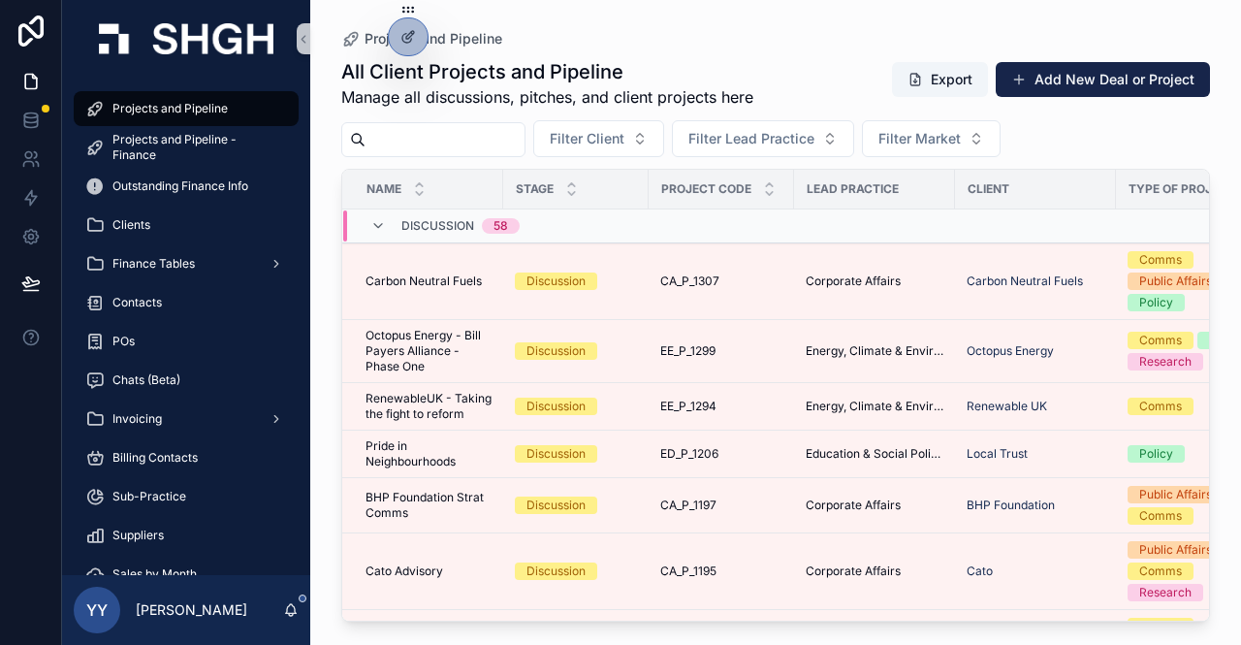
click at [524, 148] on input "scrollable content" at bounding box center [444, 139] width 159 height 27
paste input "******"
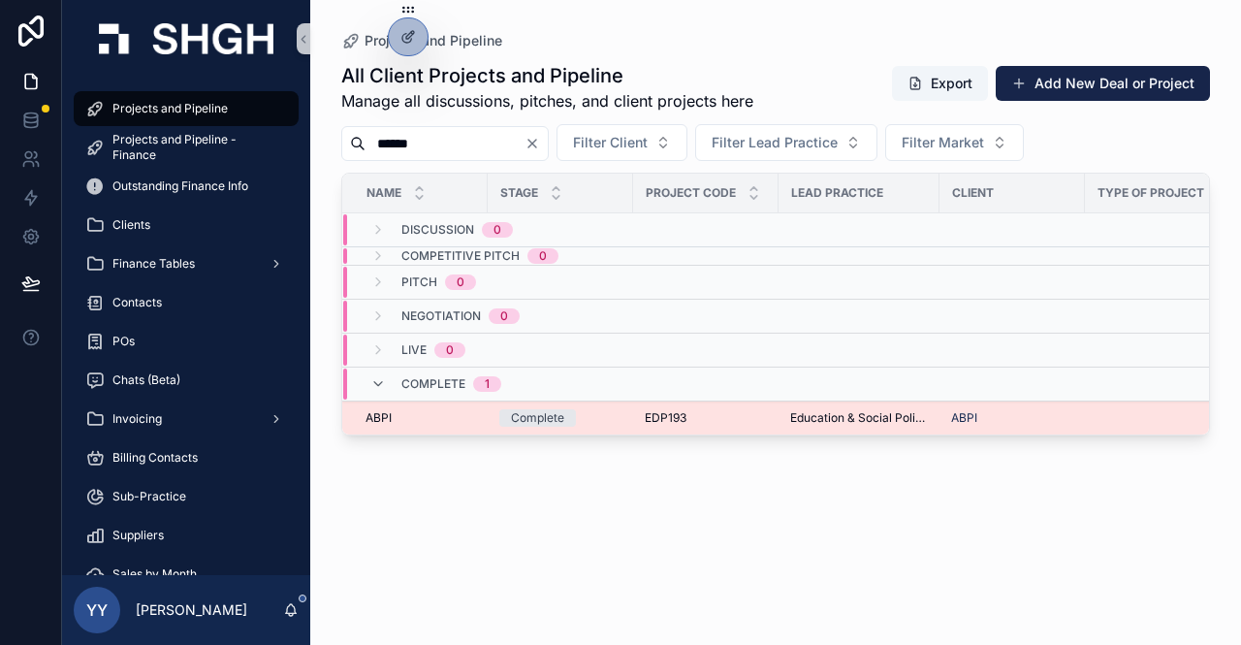
type input "******"
click at [584, 415] on div "Complete" at bounding box center [560, 417] width 122 height 17
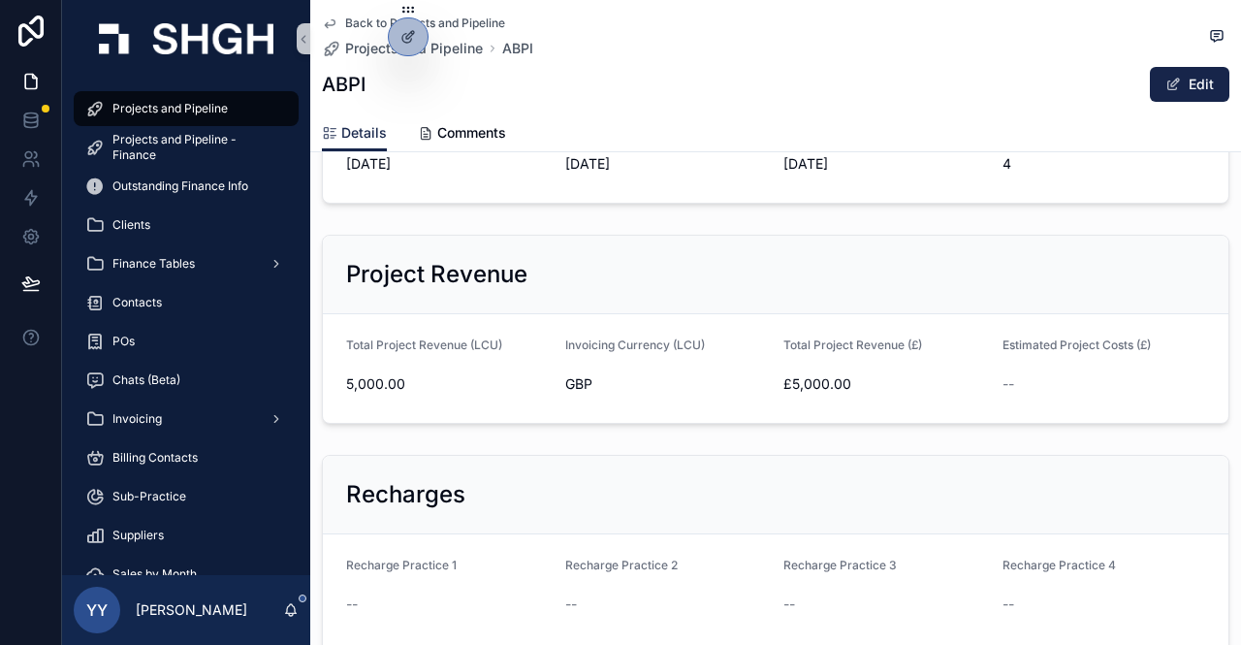
scroll to position [1551, 0]
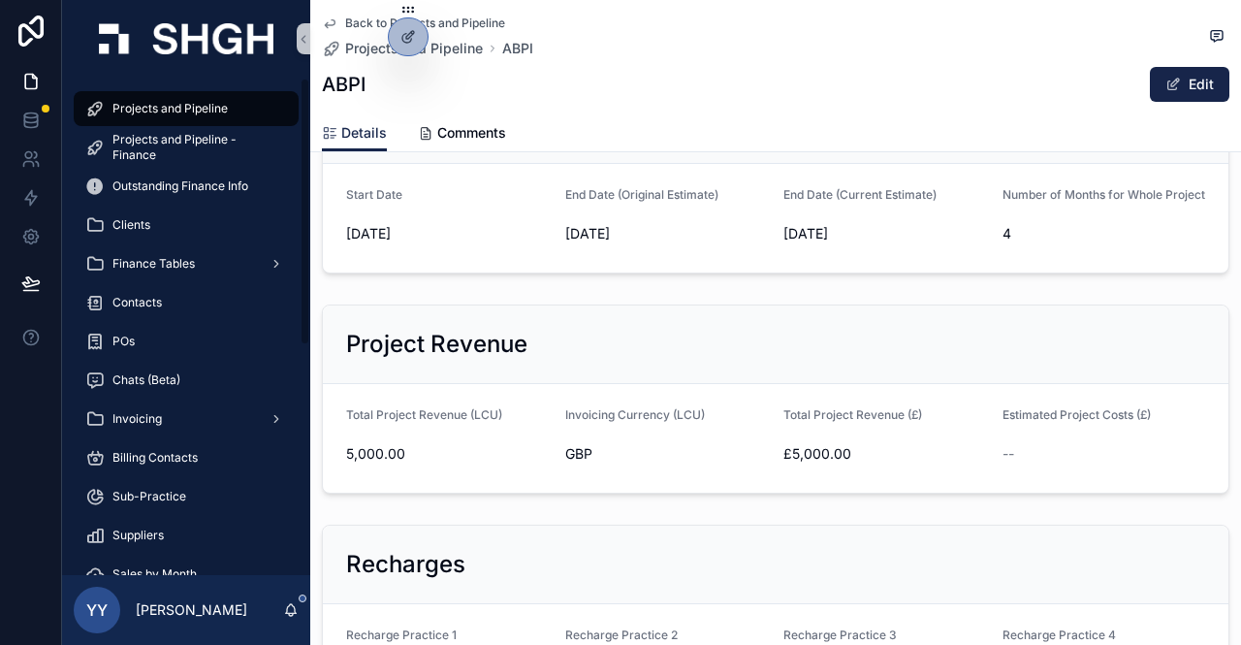
click at [182, 101] on span "Projects and Pipeline" at bounding box center [169, 109] width 115 height 16
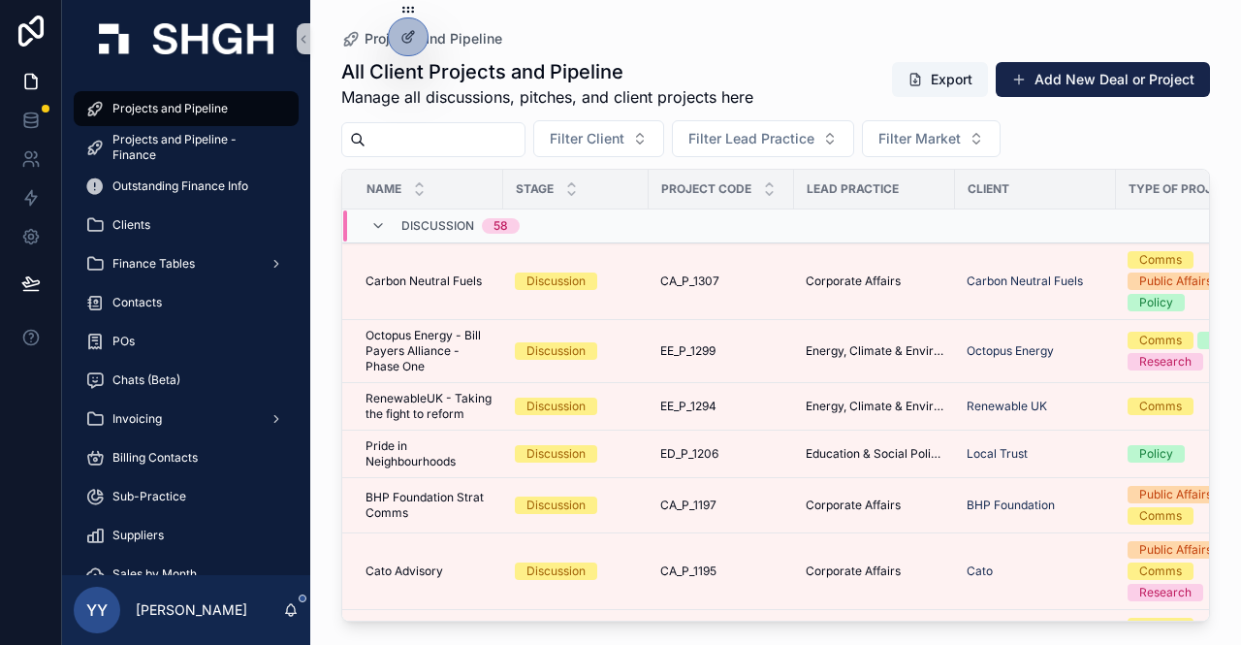
click at [511, 123] on div "scrollable content" at bounding box center [433, 139] width 184 height 35
click at [499, 133] on input "scrollable content" at bounding box center [444, 139] width 159 height 27
paste input "******"
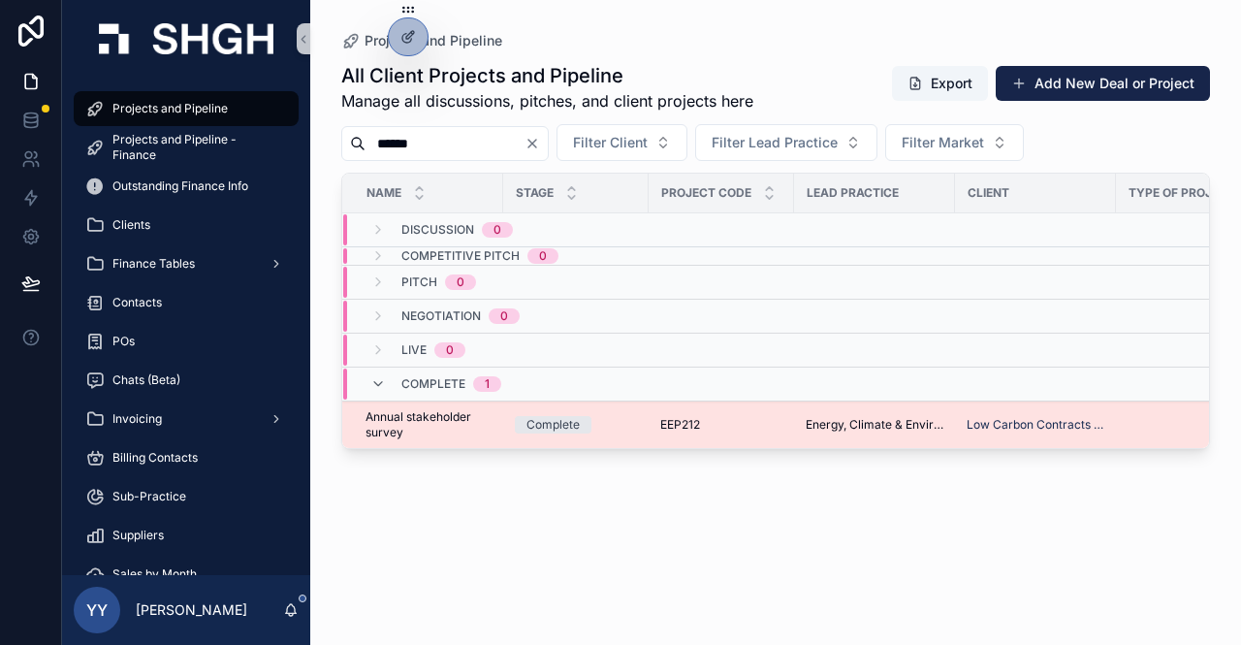
type input "******"
click at [627, 423] on div "Complete" at bounding box center [576, 424] width 122 height 17
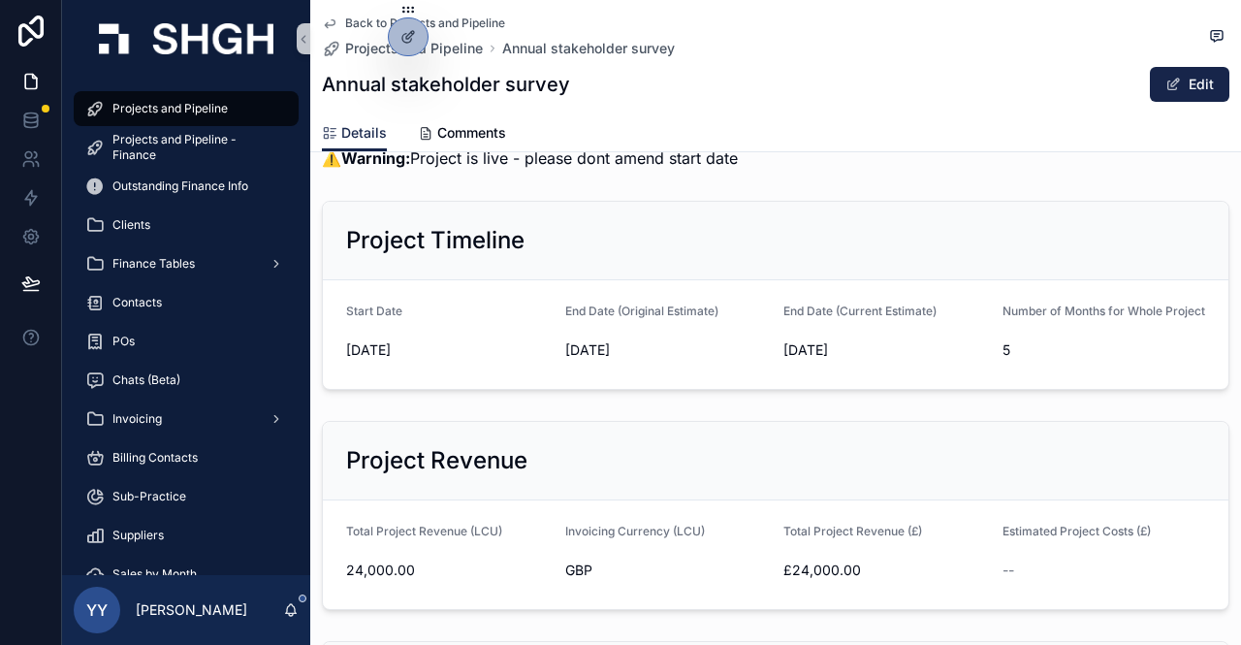
scroll to position [776, 0]
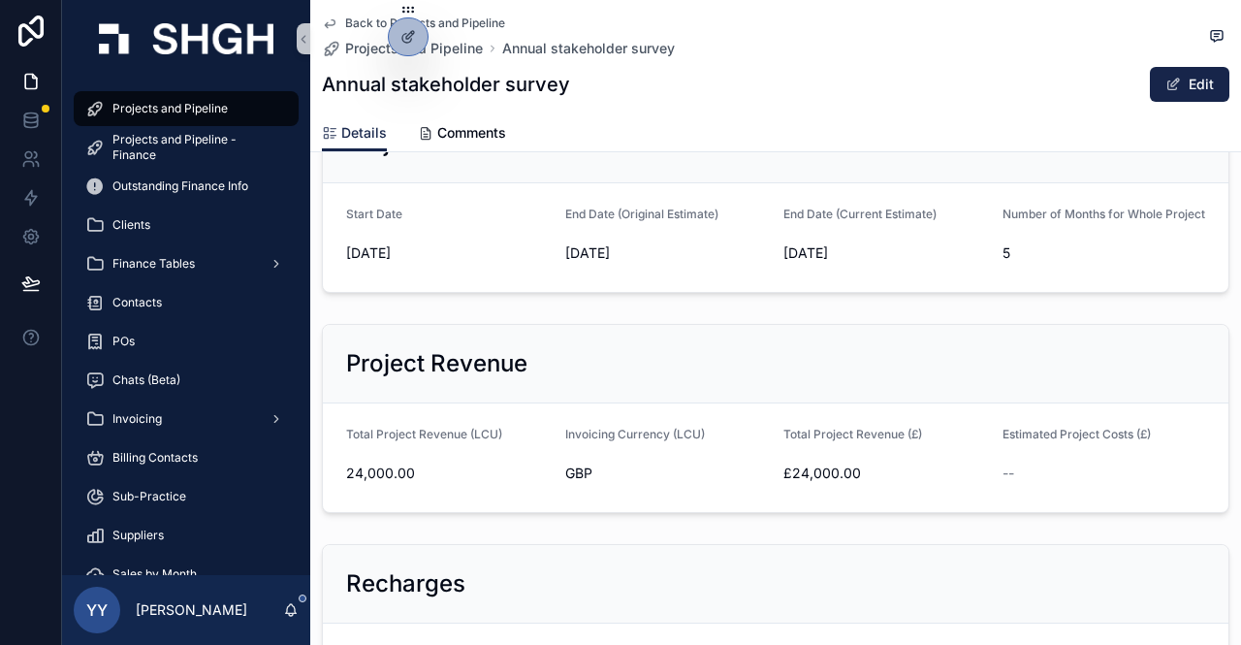
click at [1033, 60] on div "Back to Projects and Pipeline Projects and Pipeline Annual stakeholder survey A…" at bounding box center [775, 57] width 907 height 114
click at [124, 104] on span "Projects and Pipeline" at bounding box center [169, 109] width 115 height 16
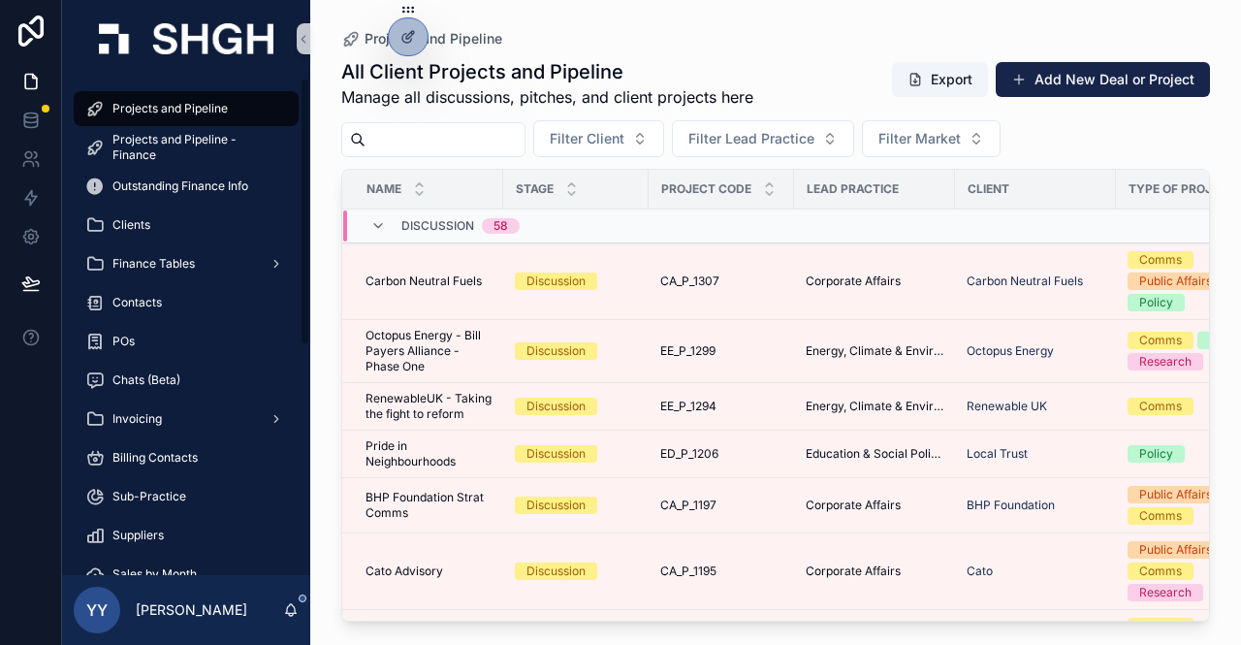
click at [420, 126] on input "scrollable content" at bounding box center [444, 139] width 159 height 27
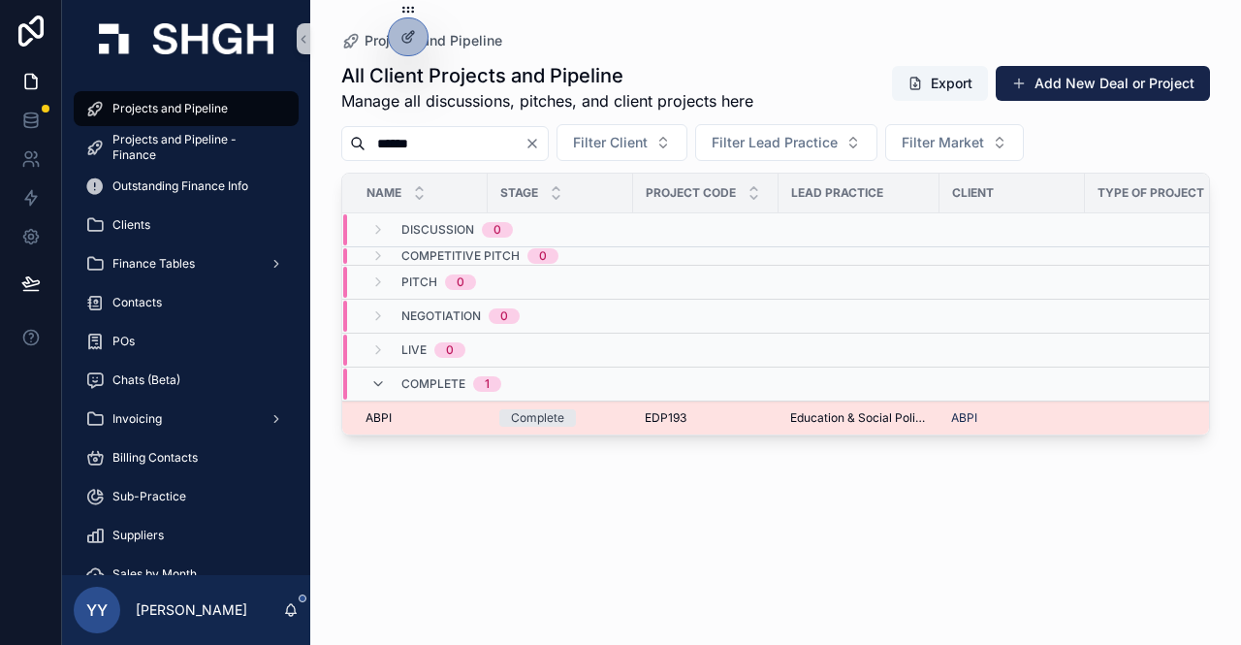
type input "******"
click at [593, 416] on div "Complete" at bounding box center [560, 417] width 122 height 17
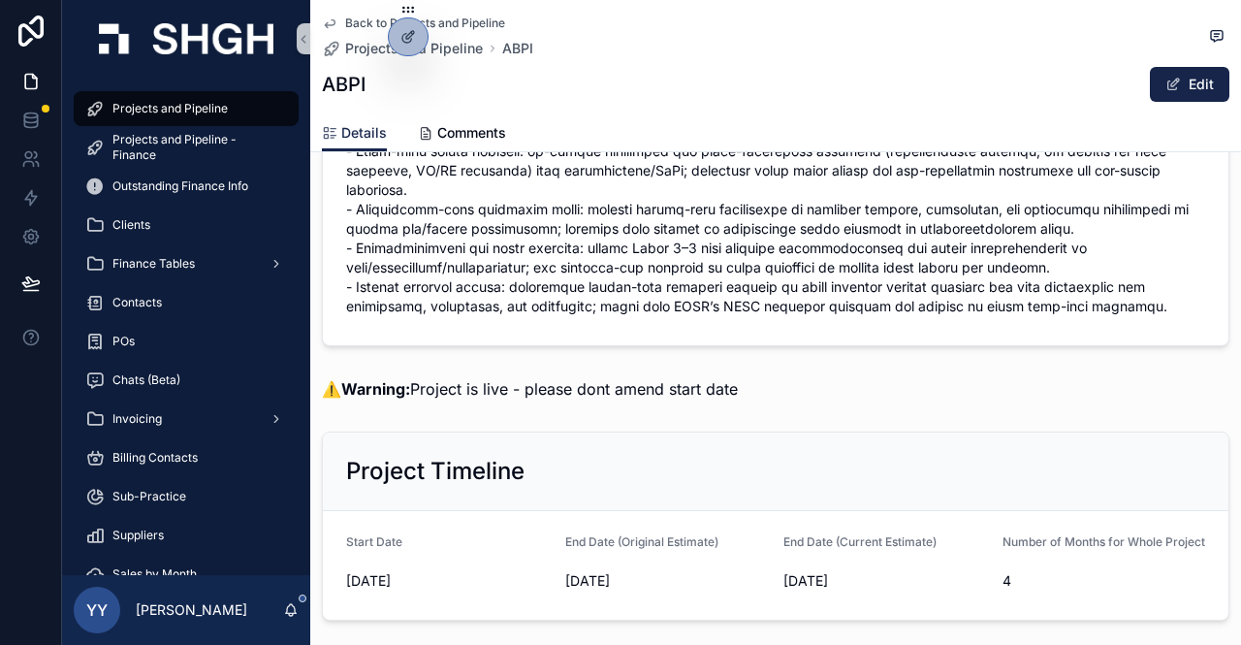
scroll to position [1357, 0]
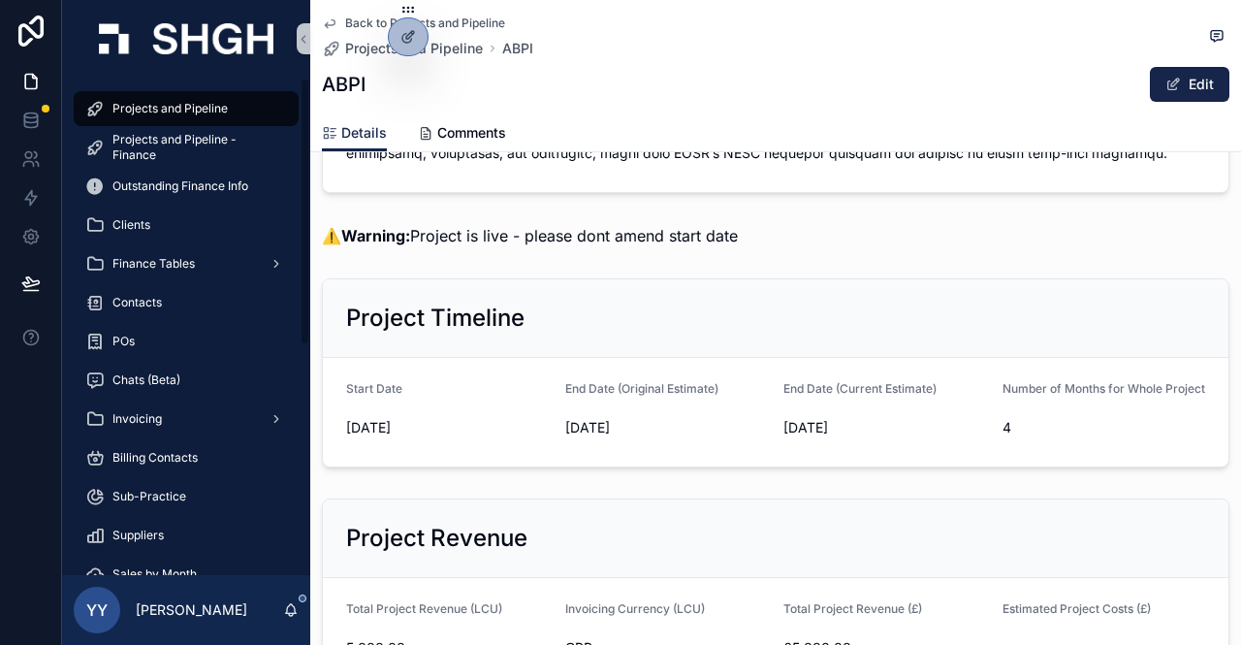
click at [159, 110] on span "Projects and Pipeline" at bounding box center [169, 109] width 115 height 16
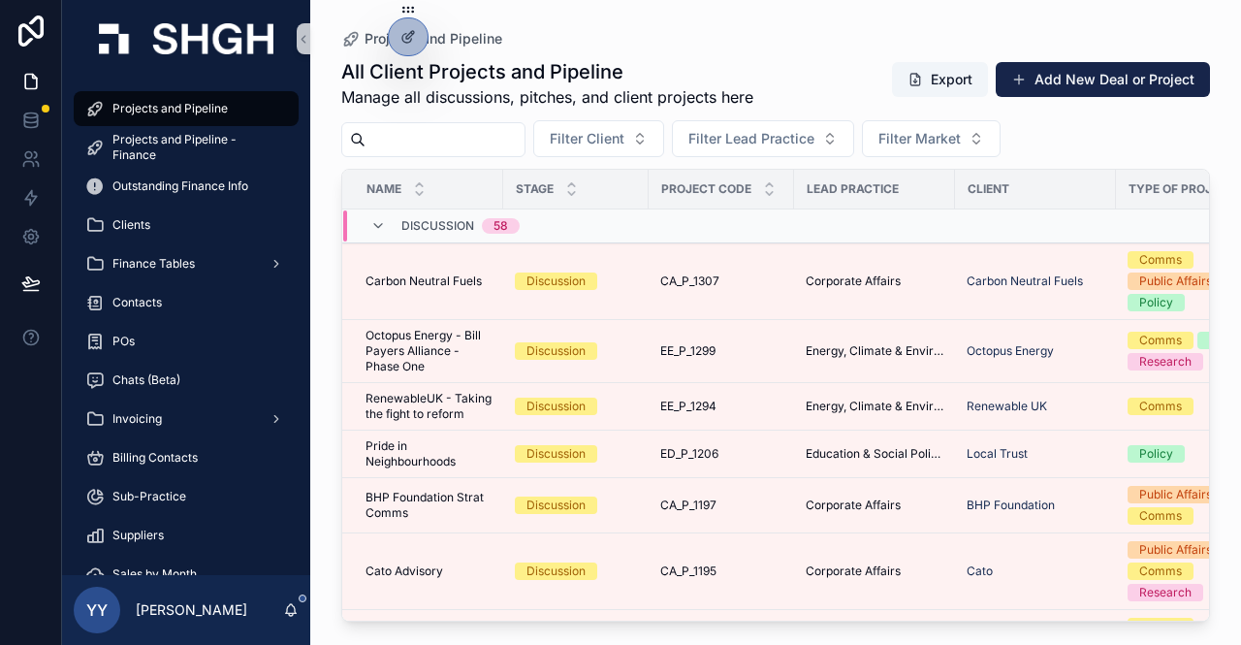
click at [428, 148] on input "scrollable content" at bounding box center [444, 139] width 159 height 27
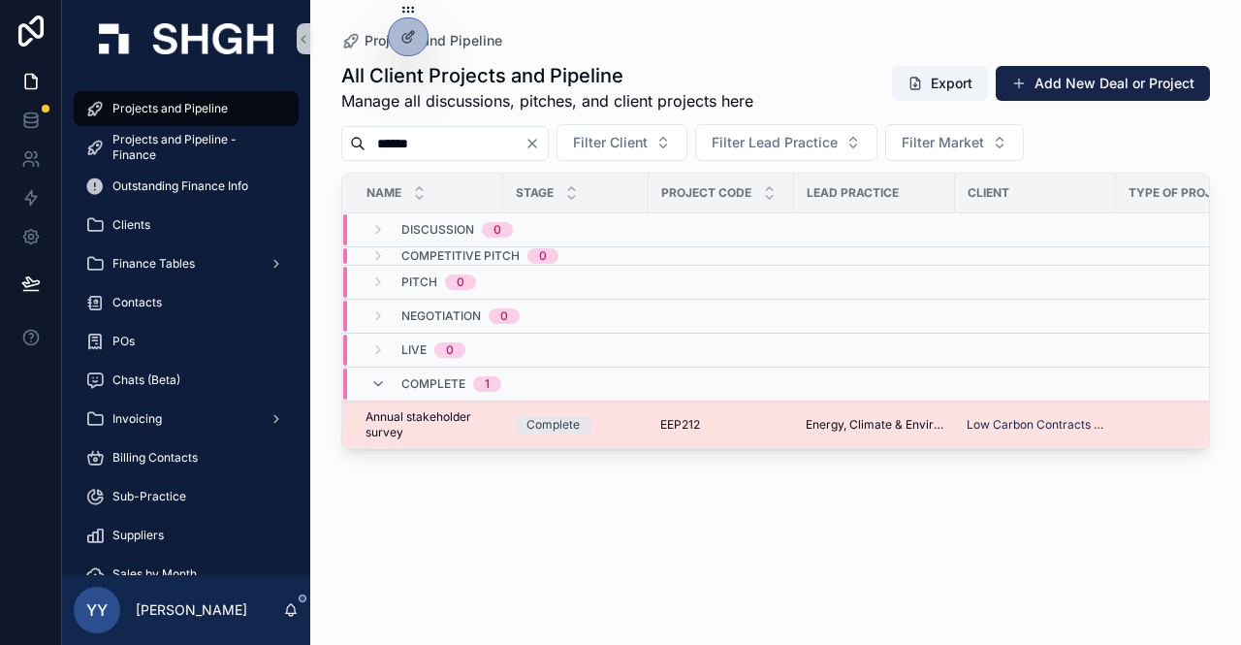
type input "******"
click at [666, 422] on span "EEP212" at bounding box center [680, 425] width 40 height 16
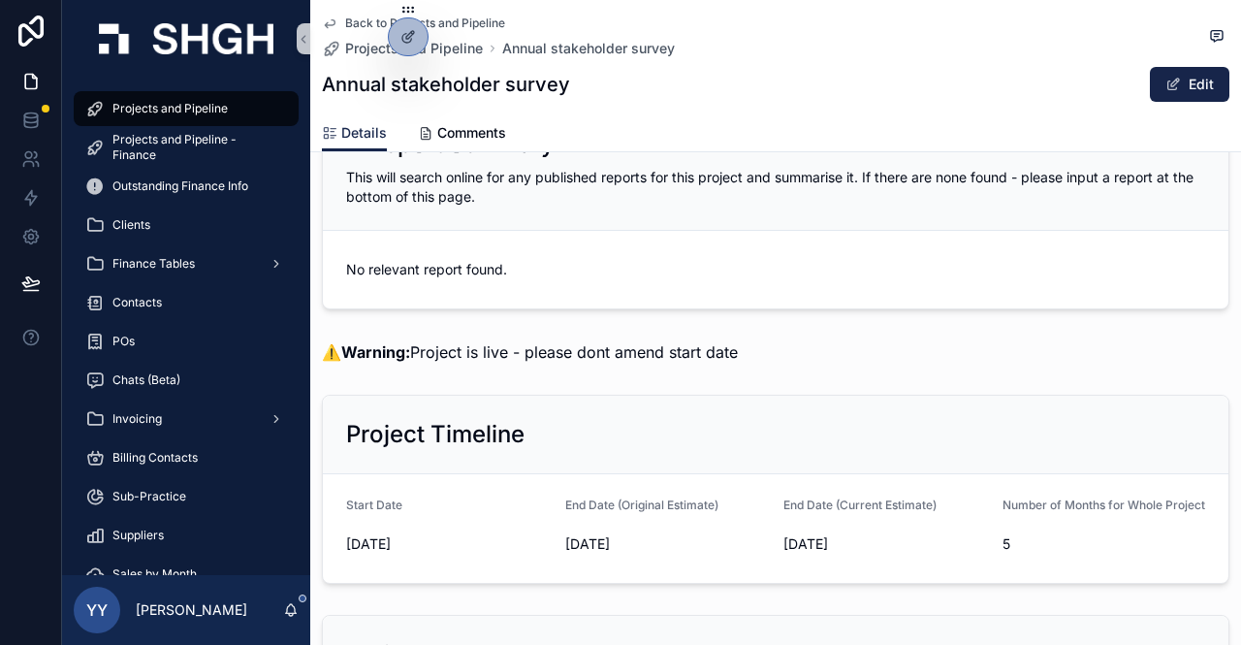
scroll to position [679, 0]
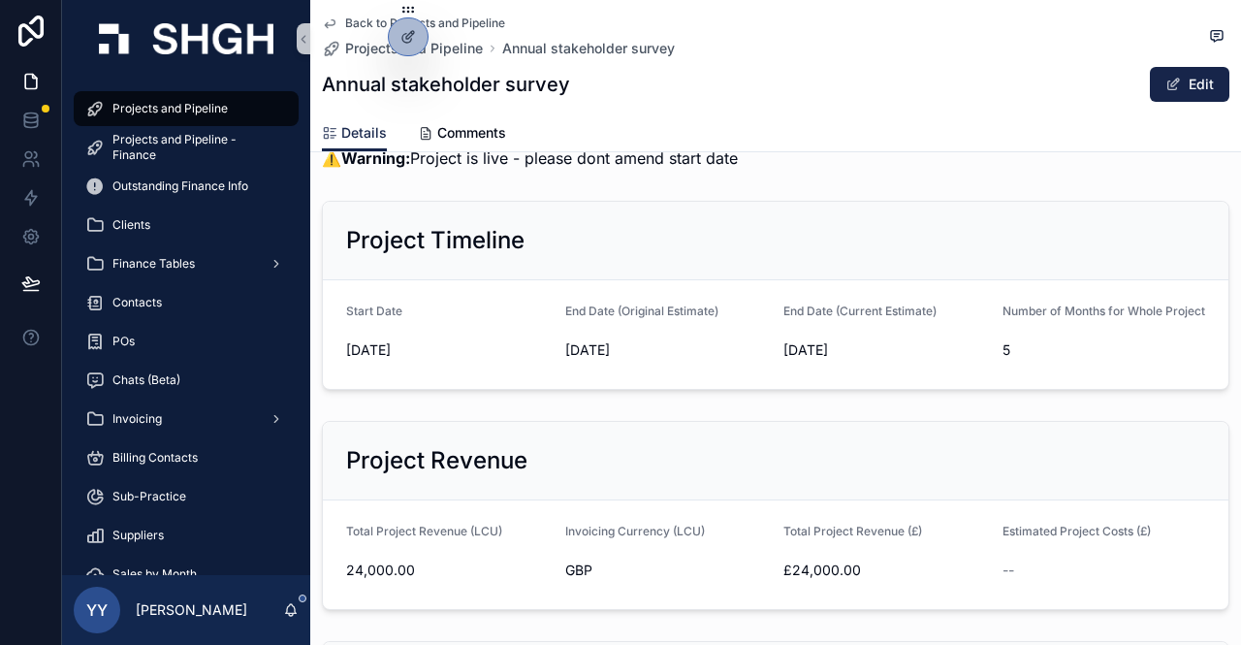
click at [952, 397] on div "Project Timeline Start Date [DATE] End Date (Original Estimate) [DATE] End Date…" at bounding box center [775, 295] width 931 height 205
click at [167, 115] on span "Projects and Pipeline" at bounding box center [169, 109] width 115 height 16
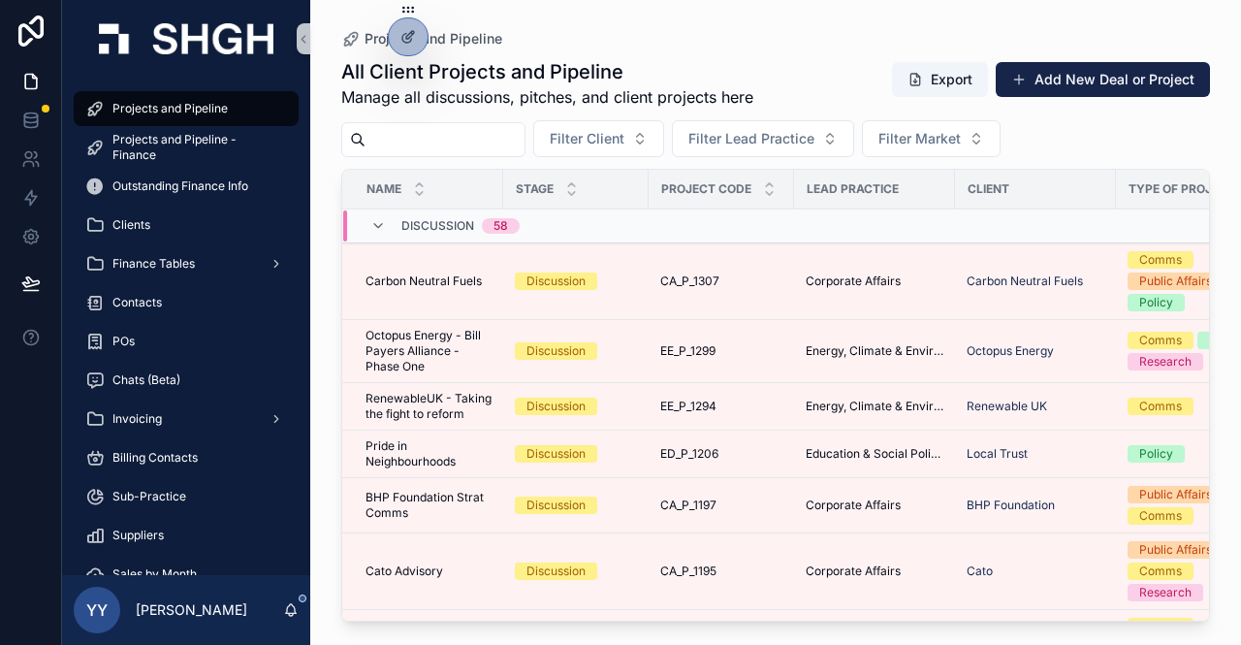
click at [432, 141] on input "scrollable content" at bounding box center [444, 139] width 159 height 27
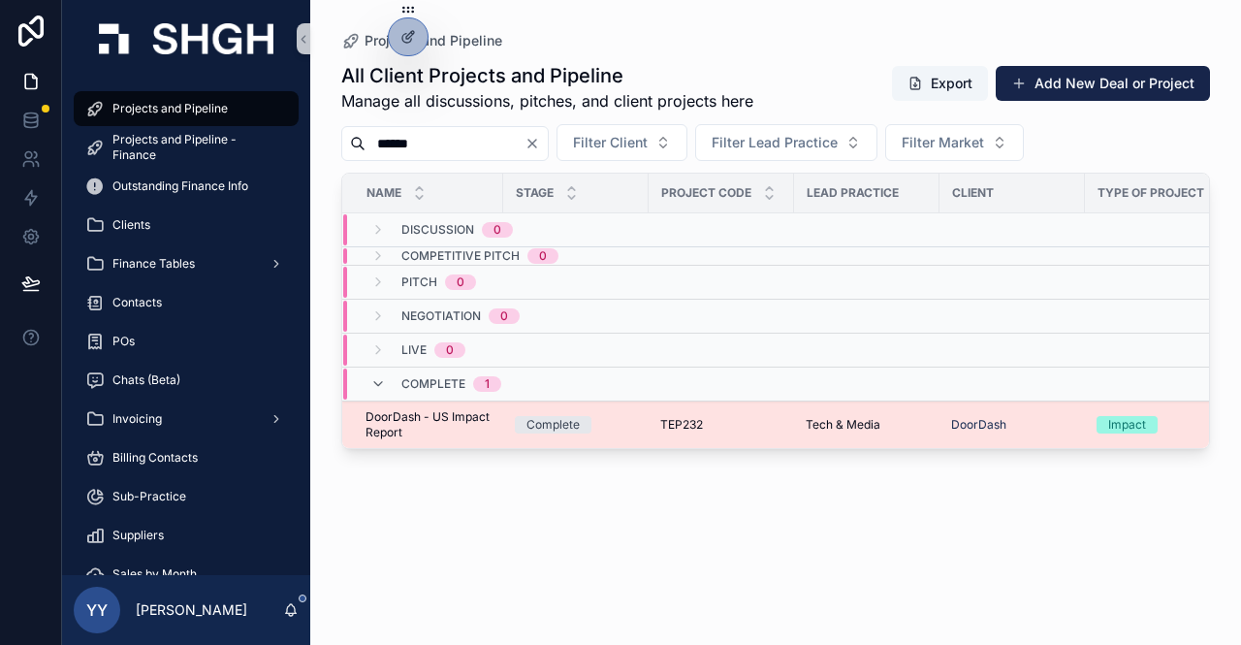
type input "******"
click at [648, 426] on td "Complete" at bounding box center [575, 425] width 145 height 48
click at [644, 422] on td "Complete" at bounding box center [575, 425] width 145 height 48
click at [704, 418] on div "TEP232 TEP232" at bounding box center [721, 425] width 122 height 16
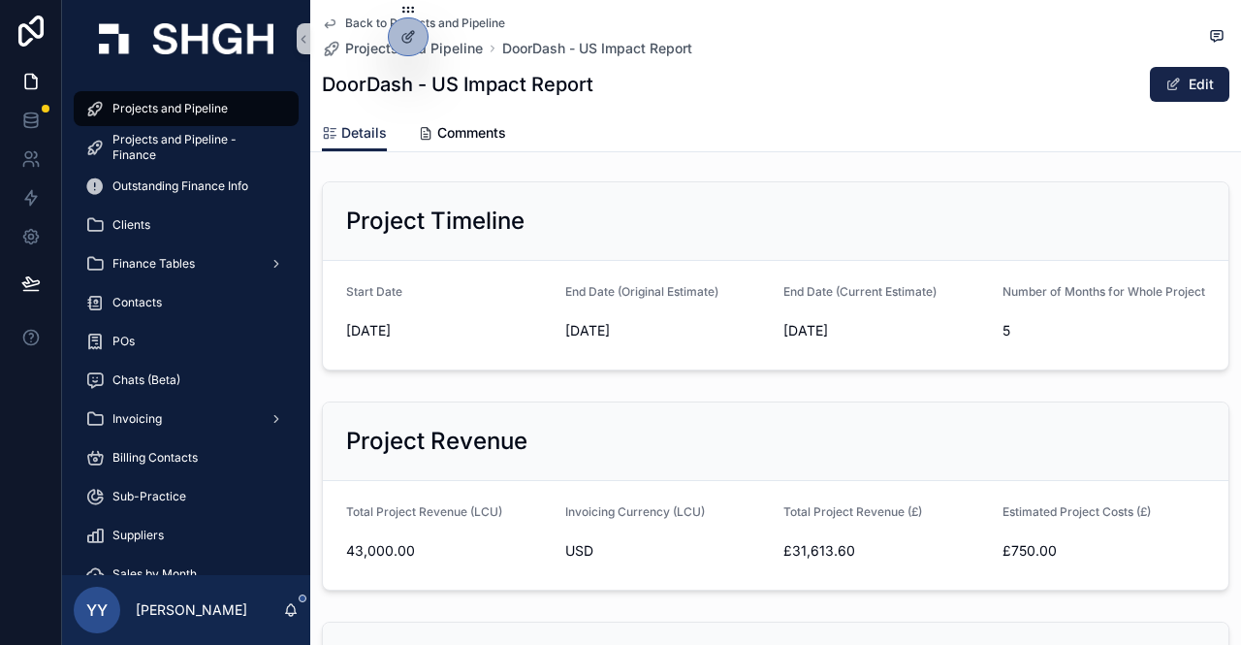
scroll to position [1260, 0]
click at [1021, 222] on div "Project Timeline" at bounding box center [775, 221] width 859 height 31
